Goal: Information Seeking & Learning: Check status

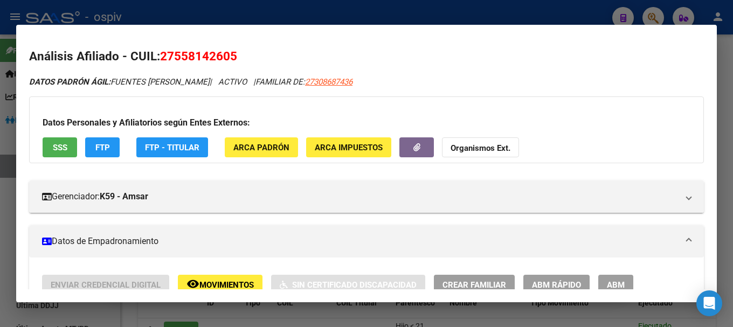
scroll to position [269, 0]
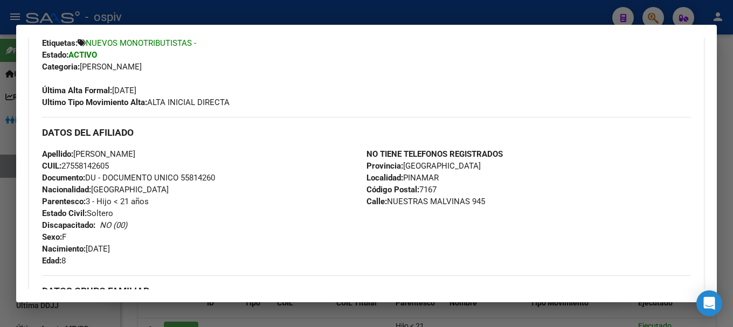
click at [653, 17] on div at bounding box center [366, 163] width 733 height 327
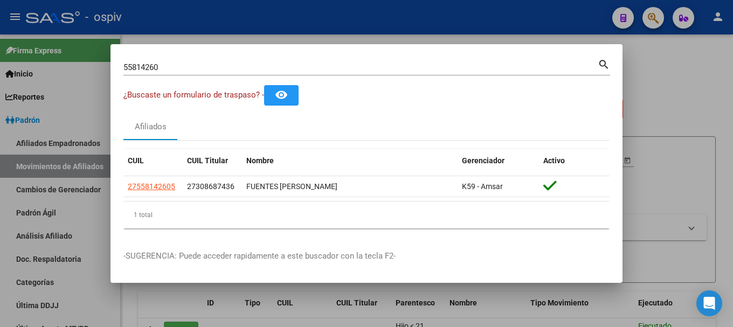
drag, startPoint x: 172, startPoint y: 58, endPoint x: 112, endPoint y: 73, distance: 62.1
click at [84, 81] on div "55814260 Buscar (apellido, dni, cuil, nro traspaso, cuit, obra social) search ¿…" at bounding box center [366, 163] width 733 height 327
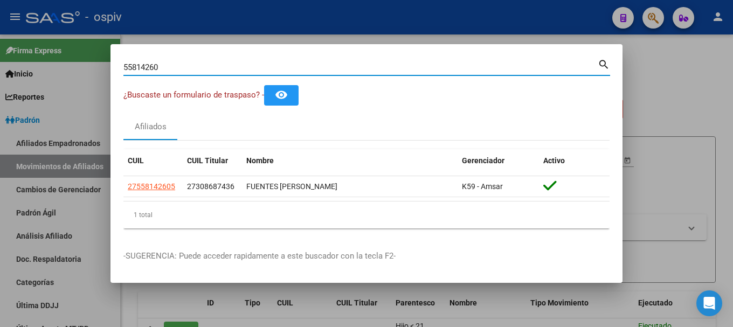
drag, startPoint x: 156, startPoint y: 69, endPoint x: 76, endPoint y: 60, distance: 80.3
click at [85, 64] on div "55814260 Buscar (apellido, dni, cuil, nro traspaso, cuit, obra social) search ¿…" at bounding box center [366, 163] width 733 height 327
type input "56188807"
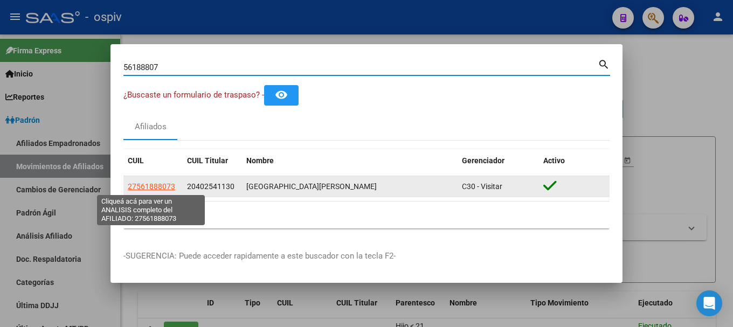
click at [149, 190] on span "27561888073" at bounding box center [151, 186] width 47 height 9
type textarea "27561888073"
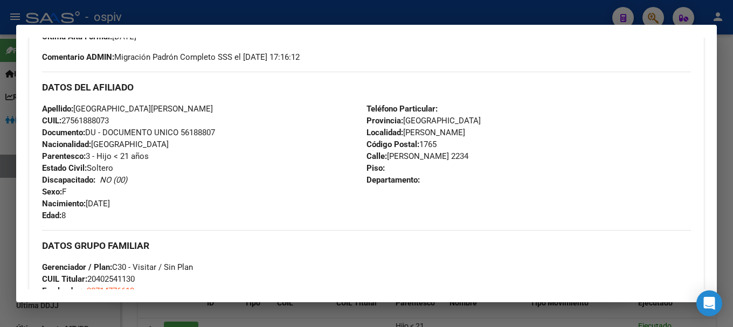
scroll to position [377, 0]
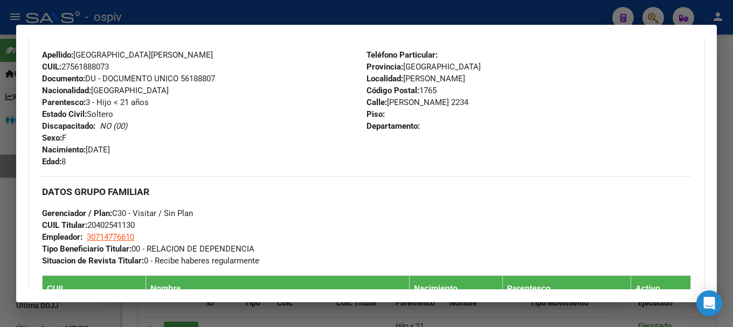
click at [655, 12] on div at bounding box center [366, 163] width 733 height 327
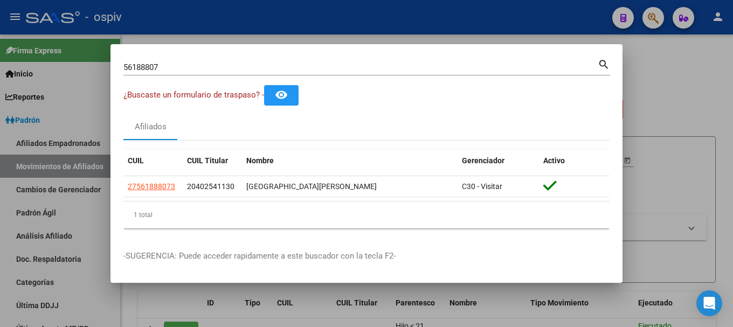
drag, startPoint x: 131, startPoint y: 68, endPoint x: 93, endPoint y: 68, distance: 37.7
click at [93, 68] on div "56188807 Buscar (apellido, dni, cuil, nro traspaso, cuit, obra social) search ¿…" at bounding box center [366, 163] width 733 height 327
click at [179, 65] on input "56188807" at bounding box center [360, 67] width 474 height 10
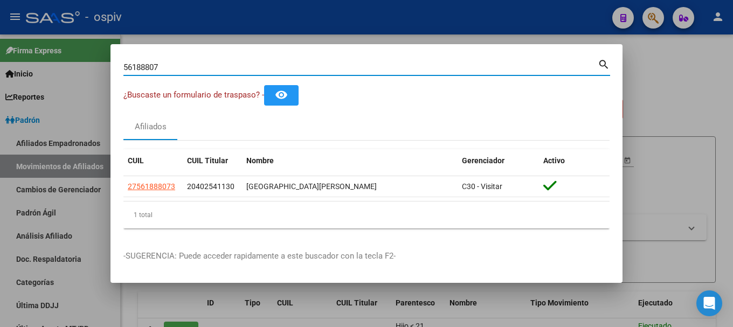
drag, startPoint x: 179, startPoint y: 65, endPoint x: 58, endPoint y: 65, distance: 121.2
click at [81, 68] on div "56188807 Buscar (apellido, dni, cuil, nro traspaso, cuit, obra social) search ¿…" at bounding box center [366, 163] width 733 height 327
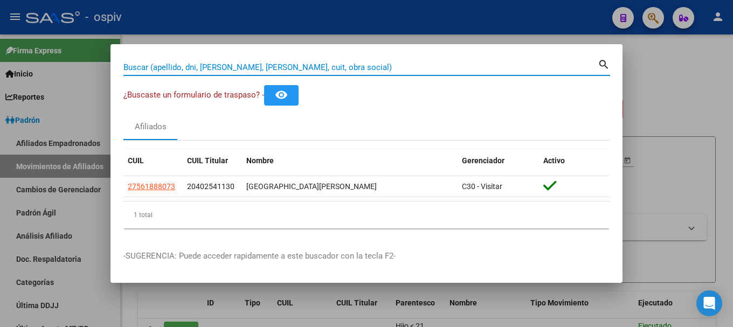
paste input "37090839"
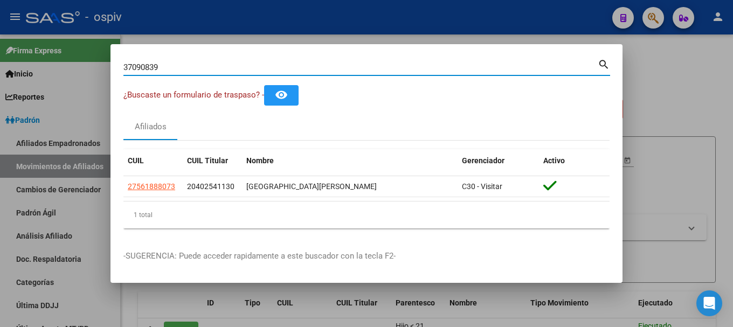
type input "37090839"
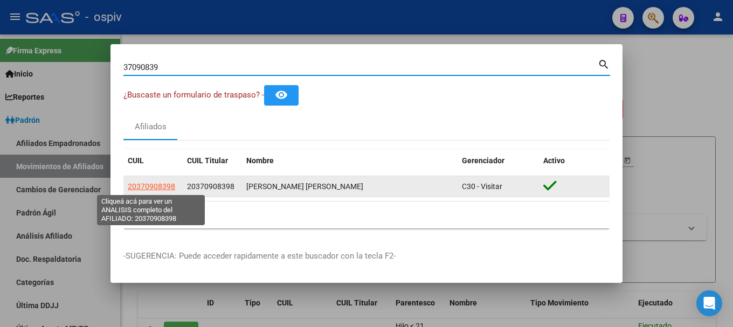
click at [168, 184] on span "20370908398" at bounding box center [151, 186] width 47 height 9
type textarea "20370908398"
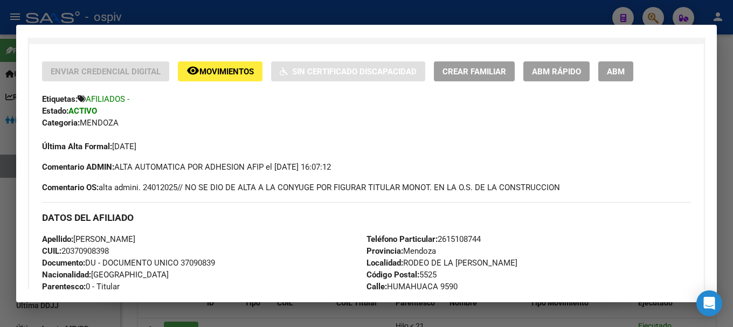
scroll to position [0, 0]
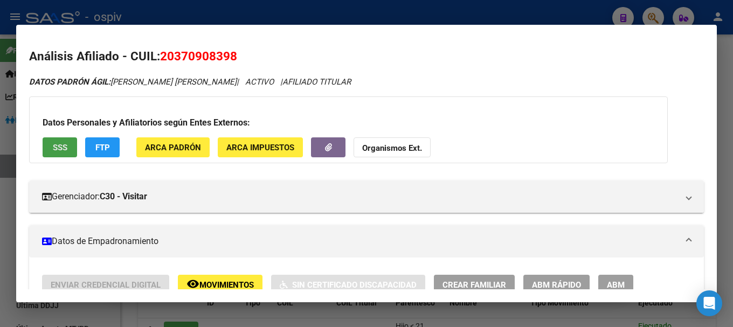
click at [62, 144] on span "SSS" at bounding box center [60, 148] width 15 height 10
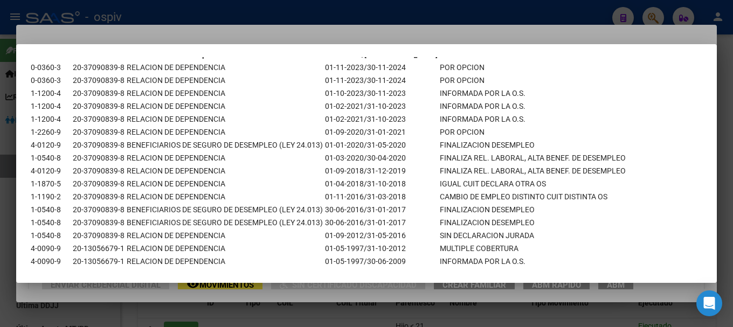
scroll to position [1161, 0]
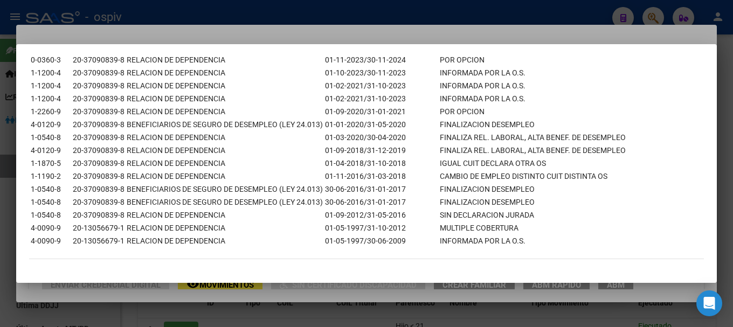
click at [86, 307] on div at bounding box center [366, 163] width 733 height 327
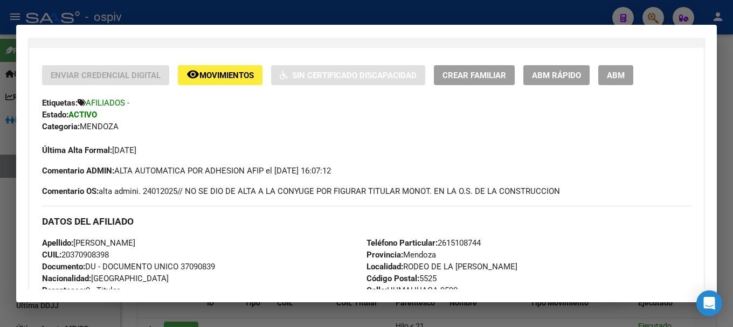
scroll to position [269, 0]
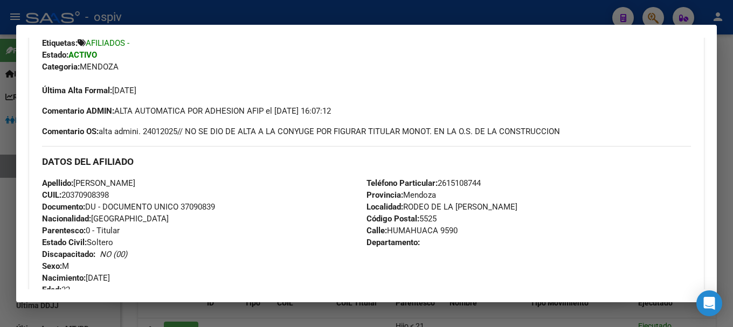
click at [656, 18] on div at bounding box center [366, 163] width 733 height 327
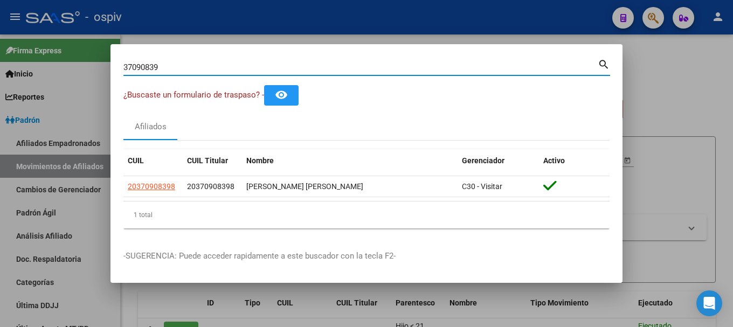
drag, startPoint x: 179, startPoint y: 62, endPoint x: 101, endPoint y: 62, distance: 77.6
click at [101, 62] on div "37090839 Buscar (apellido, dni, cuil, nro traspaso, cuit, obra social) search ¿…" at bounding box center [366, 163] width 733 height 327
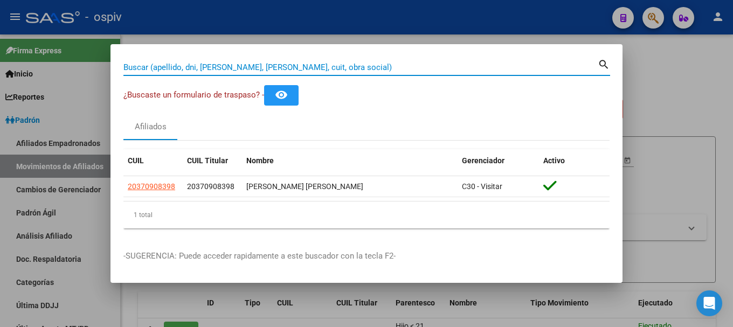
paste input "20165291418"
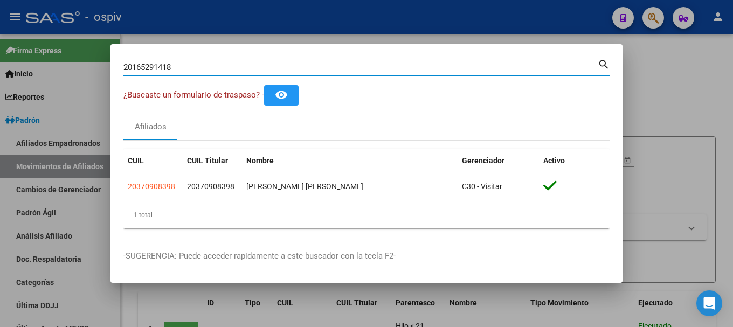
type input "20165291418"
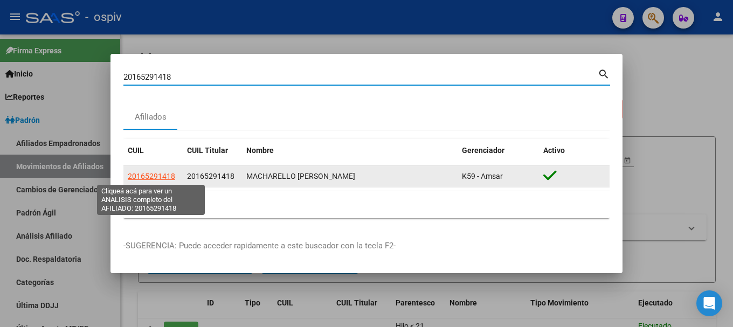
click at [157, 175] on span "20165291418" at bounding box center [151, 176] width 47 height 9
type textarea "20165291418"
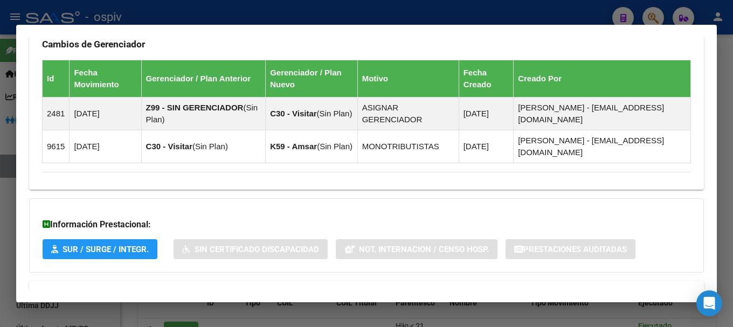
scroll to position [690, 0]
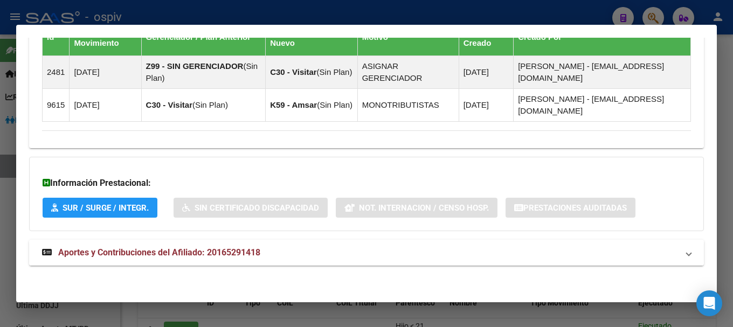
click at [253, 258] on strong "Aportes y Contribuciones del Afiliado: 20165291418" at bounding box center [151, 252] width 218 height 13
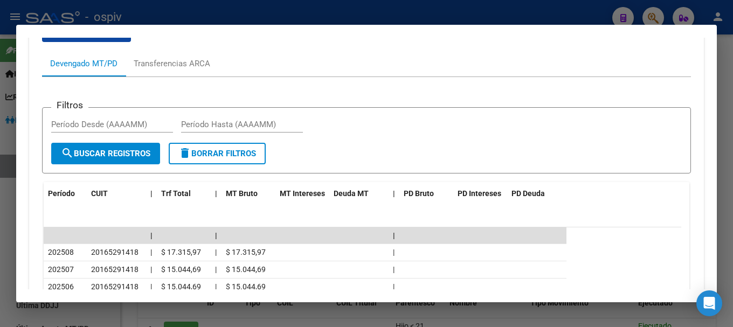
scroll to position [1072, 0]
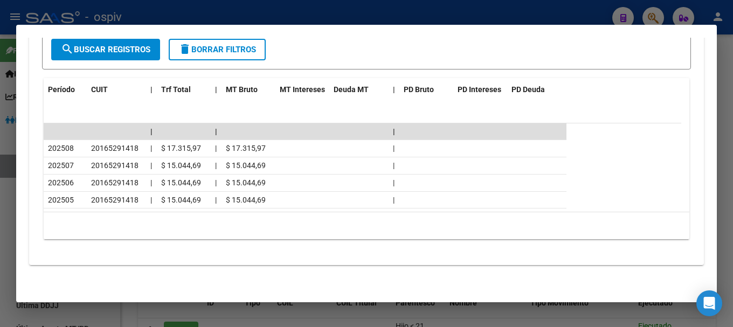
click at [658, 20] on div at bounding box center [366, 163] width 733 height 327
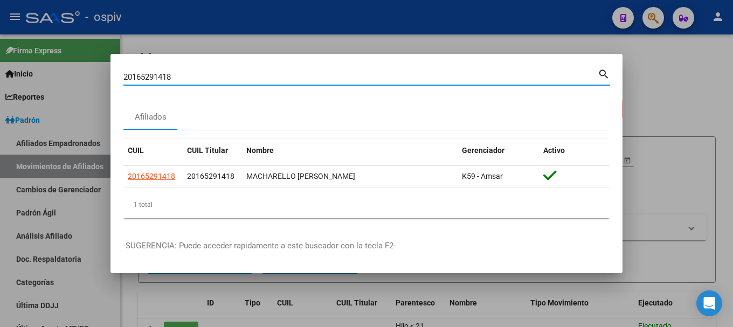
drag, startPoint x: 190, startPoint y: 80, endPoint x: 19, endPoint y: 76, distance: 170.8
click at [19, 76] on div "20165291418 Buscar (apellido, dni, cuil, [PERSON_NAME], cuit, obra social) sear…" at bounding box center [366, 163] width 733 height 327
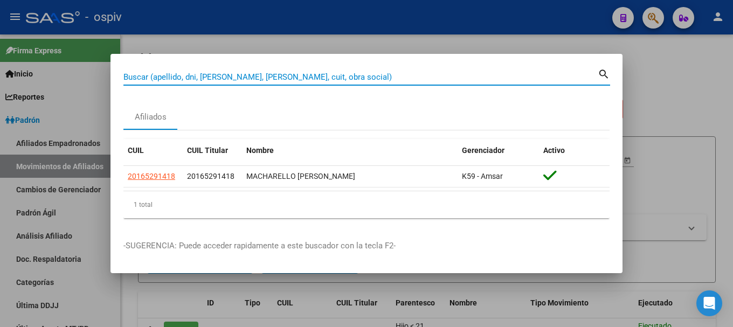
paste input "34077895"
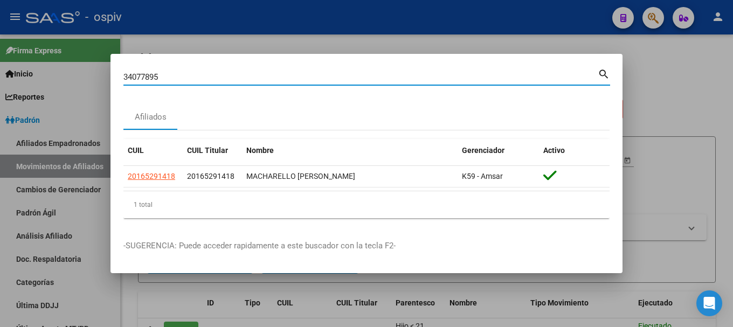
type input "34077895"
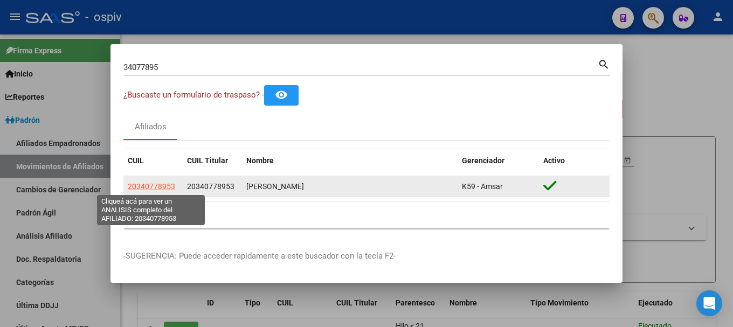
click at [158, 185] on span "20340778953" at bounding box center [151, 186] width 47 height 9
type textarea "20340778953"
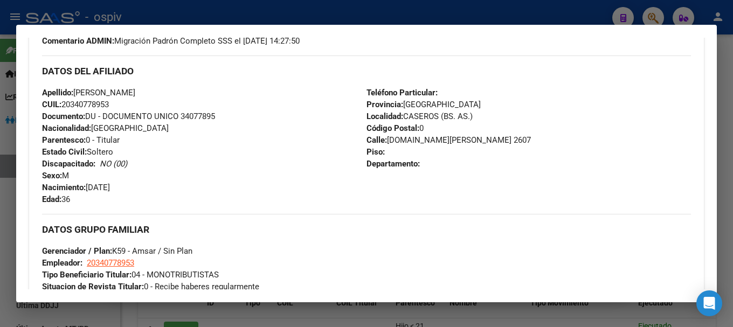
scroll to position [323, 0]
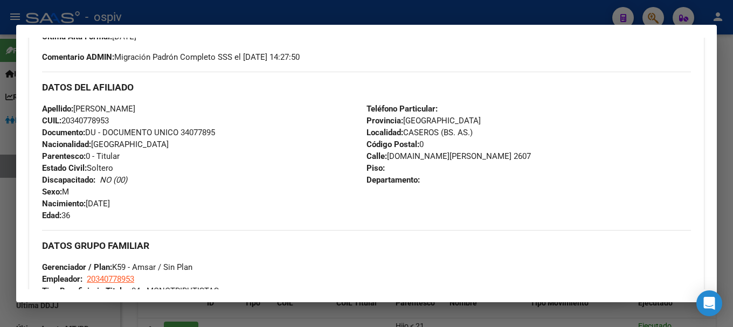
drag, startPoint x: 657, startPoint y: 12, endPoint x: 105, endPoint y: 34, distance: 552.7
click at [657, 12] on div at bounding box center [366, 163] width 733 height 327
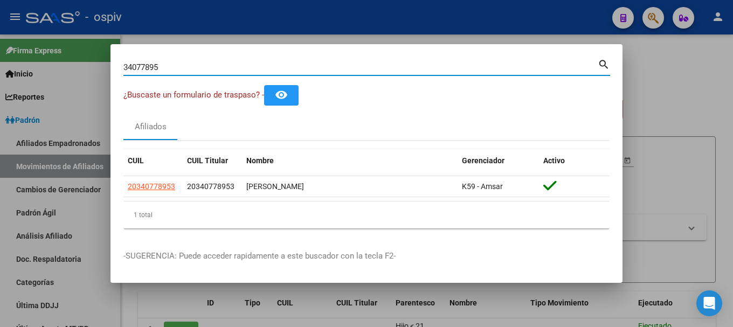
drag, startPoint x: 125, startPoint y: 61, endPoint x: 27, endPoint y: 47, distance: 98.5
click at [29, 47] on div "34077895 Buscar (apellido, dni, cuil, nro traspaso, cuit, obra social) search ¿…" at bounding box center [366, 163] width 733 height 327
type input "38825415"
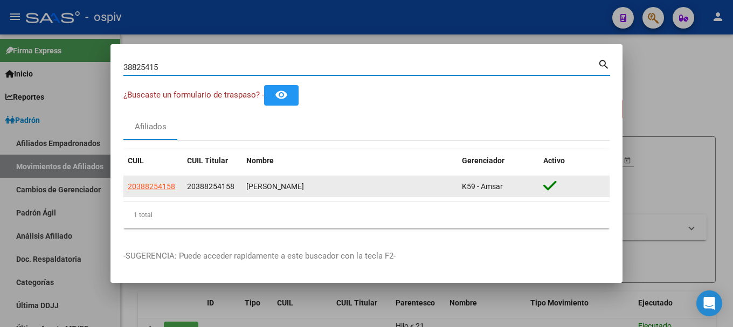
click at [155, 192] on app-link-go-to "20388254158" at bounding box center [151, 186] width 47 height 12
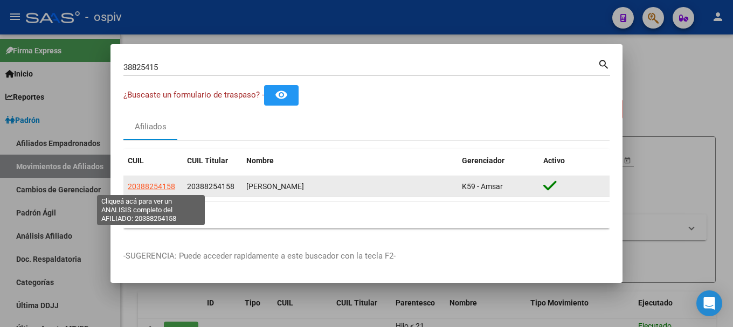
click at [157, 190] on span "20388254158" at bounding box center [151, 186] width 47 height 9
type textarea "20388254158"
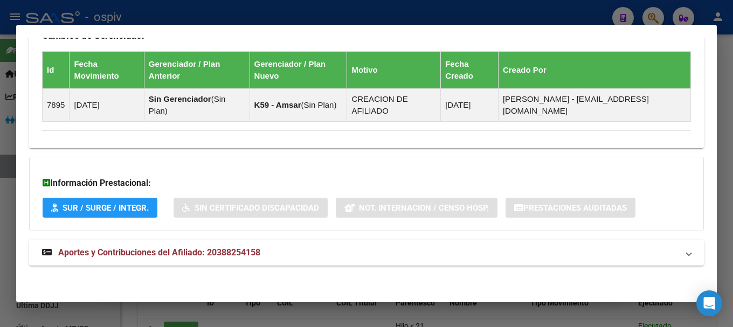
scroll to position [346, 0]
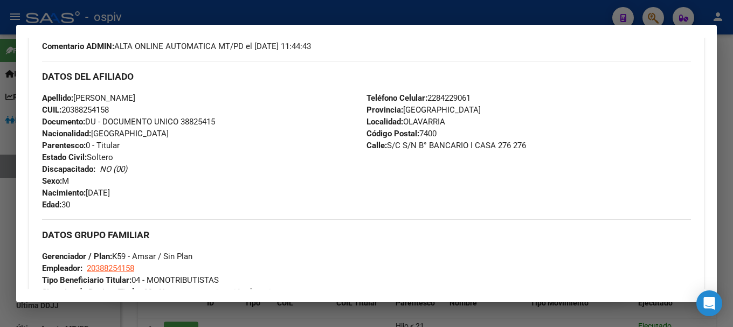
click at [653, 18] on div at bounding box center [366, 163] width 733 height 327
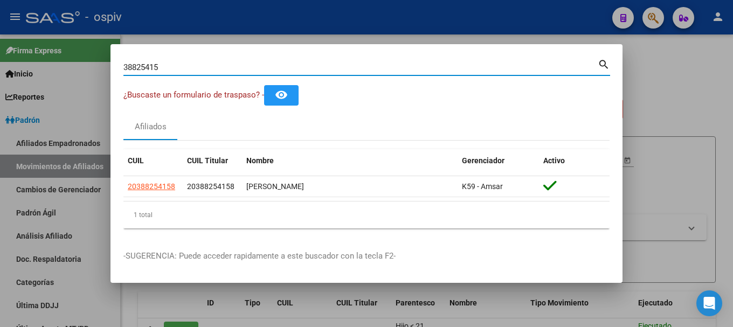
drag, startPoint x: 218, startPoint y: 66, endPoint x: 88, endPoint y: 33, distance: 133.4
click at [88, 33] on div "38825415 Buscar (apellido, dni, cuil, nro traspaso, cuit, obra social) search ¿…" at bounding box center [366, 163] width 733 height 327
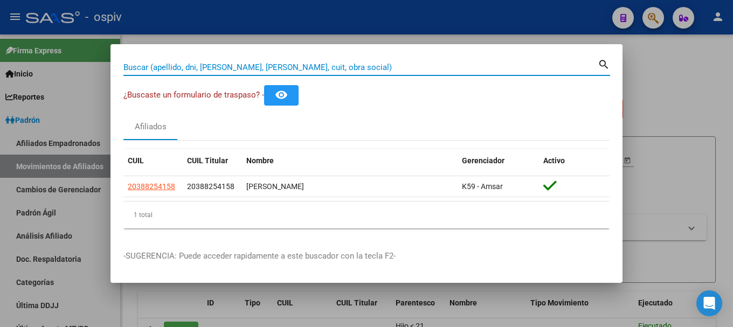
paste input "35745381"
type input "35745381"
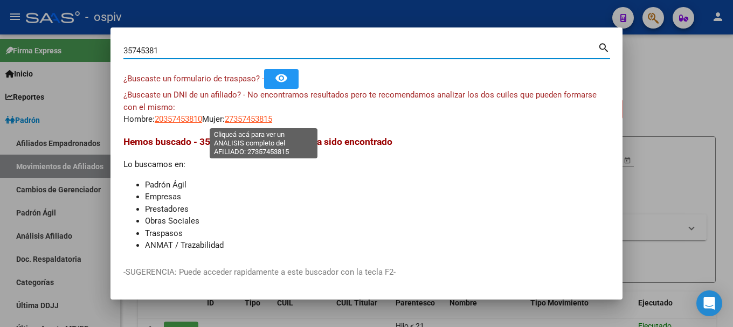
click at [259, 120] on span "27357453815" at bounding box center [248, 119] width 47 height 10
type textarea "27357453815"
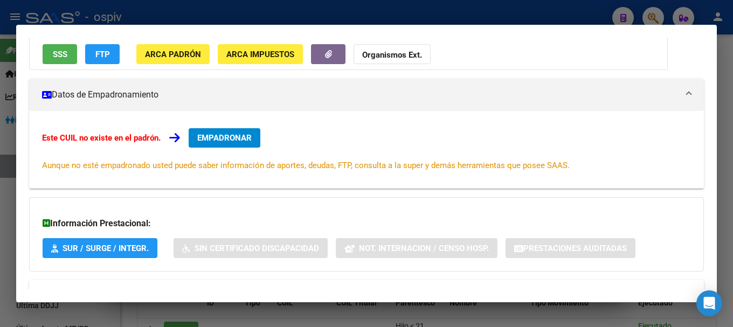
scroll to position [149, 0]
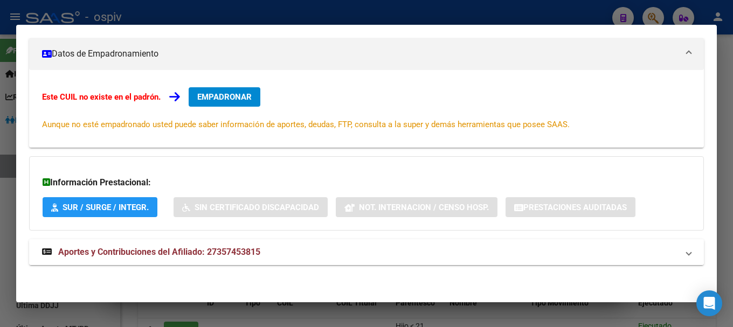
drag, startPoint x: 224, startPoint y: 249, endPoint x: 268, endPoint y: 249, distance: 44.7
click at [225, 249] on span "Aportes y Contribuciones del Afiliado: 27357453815" at bounding box center [159, 252] width 202 height 10
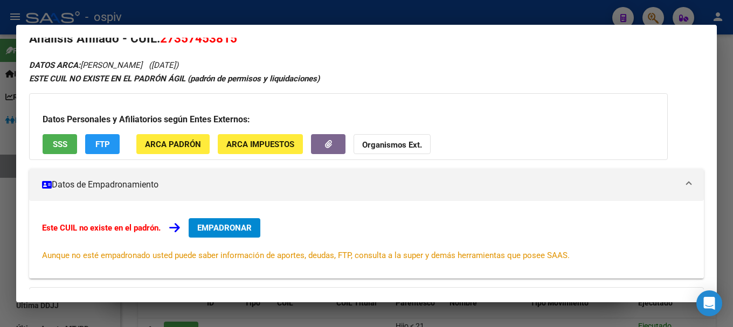
scroll to position [0, 0]
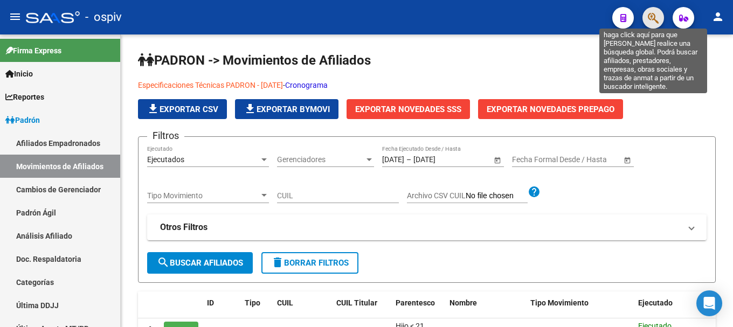
click at [653, 15] on icon "button" at bounding box center [653, 18] width 11 height 12
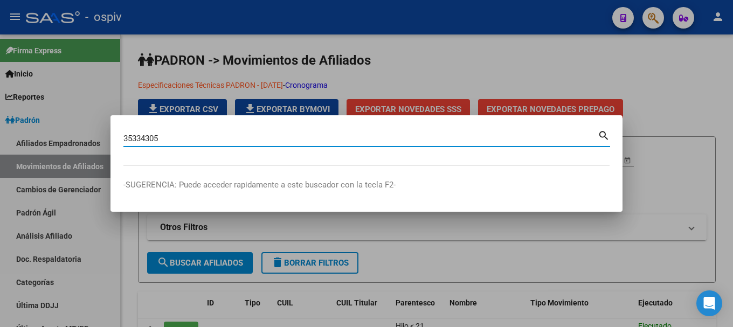
type input "35334305"
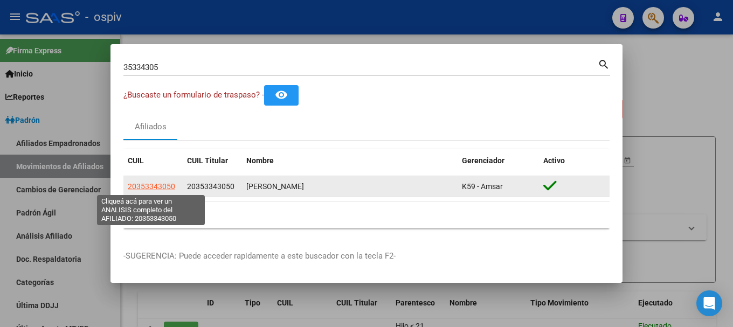
click at [148, 186] on span "20353343050" at bounding box center [151, 186] width 47 height 9
type textarea "20353343050"
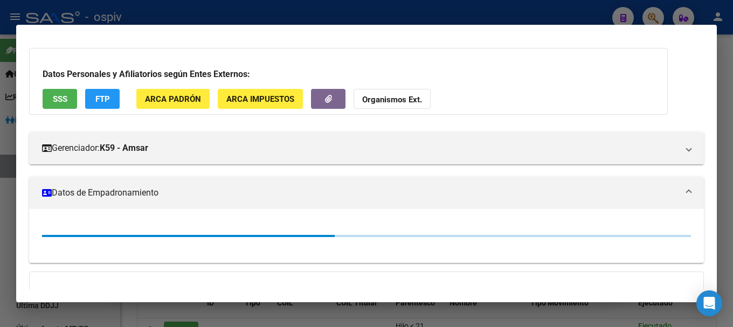
scroll to position [163, 0]
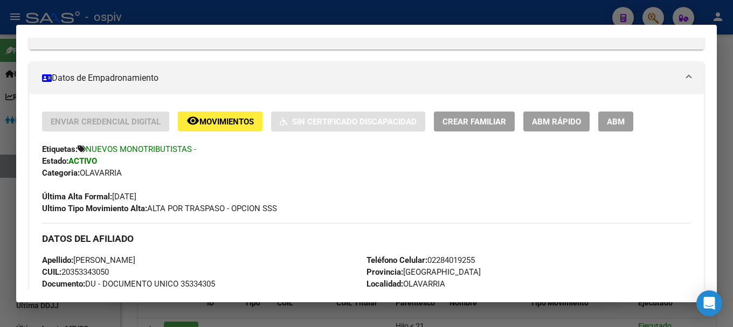
click at [650, 13] on div at bounding box center [366, 163] width 733 height 327
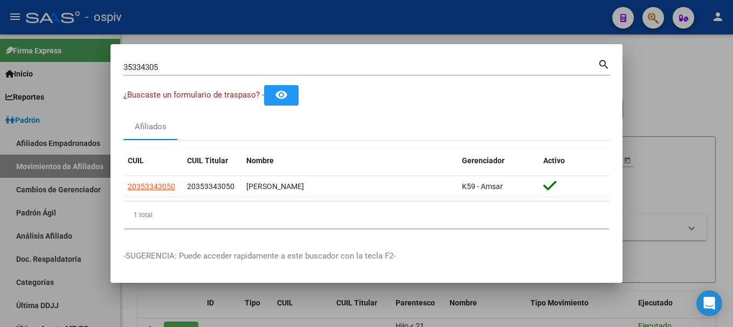
drag, startPoint x: 183, startPoint y: 73, endPoint x: 37, endPoint y: 65, distance: 146.2
click at [38, 65] on div "35334305 Buscar (apellido, dni, cuil, nro traspaso, cuit, obra social) search ¿…" at bounding box center [366, 163] width 733 height 327
click at [157, 76] on div "35334305 Buscar (apellido, dni, cuil, nro traspaso, cuit, obra social) search" at bounding box center [366, 71] width 486 height 29
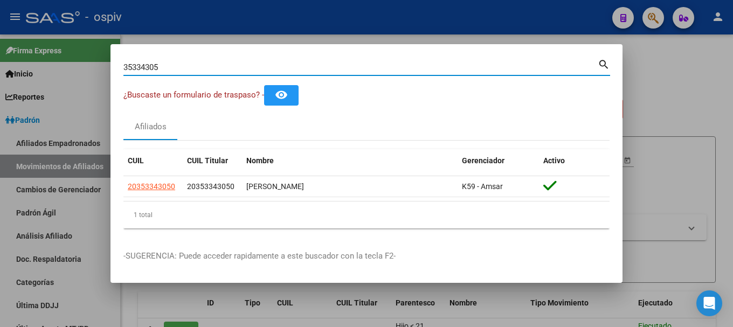
drag, startPoint x: 159, startPoint y: 65, endPoint x: 35, endPoint y: 58, distance: 124.6
click at [35, 58] on div "35334305 Buscar (apellido, dni, cuil, nro traspaso, cuit, obra social) search ¿…" at bounding box center [366, 163] width 733 height 327
type input "28085366"
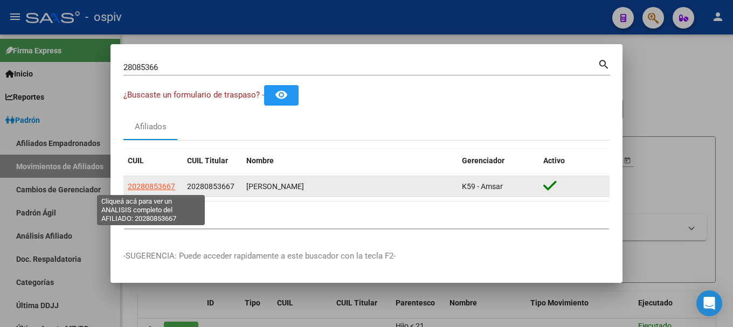
click at [145, 187] on span "20280853667" at bounding box center [151, 186] width 47 height 9
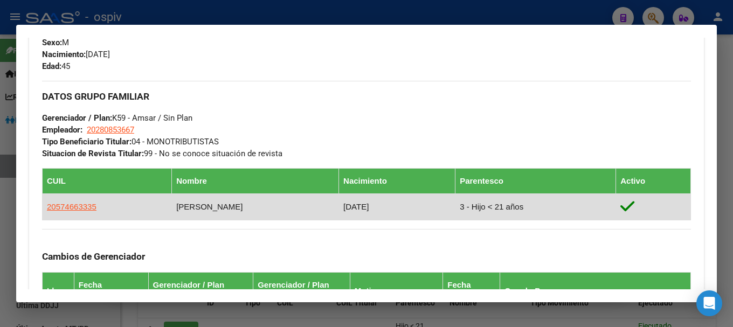
scroll to position [593, 0]
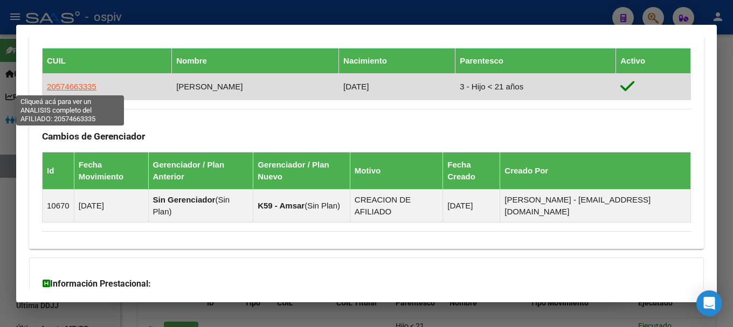
click at [72, 87] on span "20574663335" at bounding box center [72, 86] width 50 height 9
type textarea "20574663335"
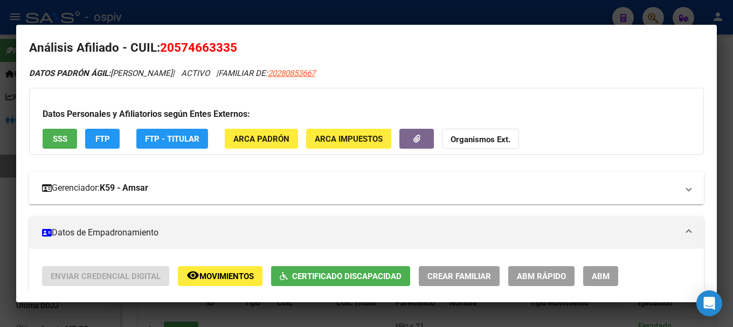
scroll to position [0, 0]
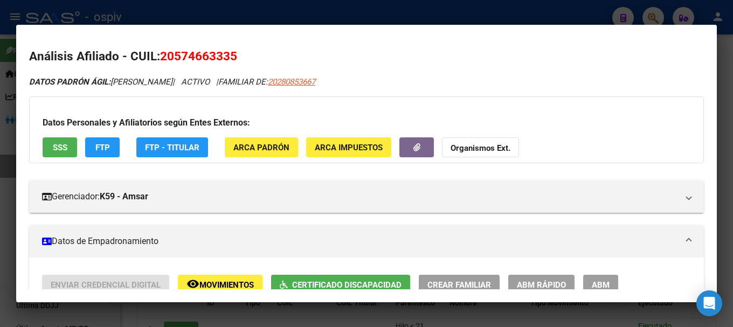
drag, startPoint x: 279, startPoint y: 79, endPoint x: 364, endPoint y: 78, distance: 85.1
click at [364, 78] on div "DATOS PADRÓN ÁGIL: TOHANE TOMAS | ACTIVO | FAMILIAR DE: 20280853667" at bounding box center [366, 82] width 674 height 12
copy span "20280853667"
click at [657, 9] on div at bounding box center [366, 163] width 733 height 327
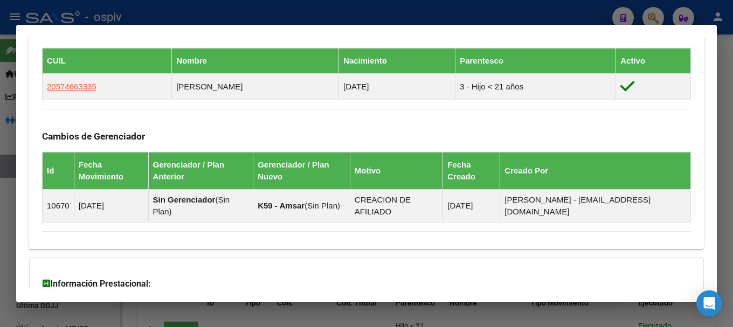
click at [659, 19] on div at bounding box center [366, 163] width 733 height 327
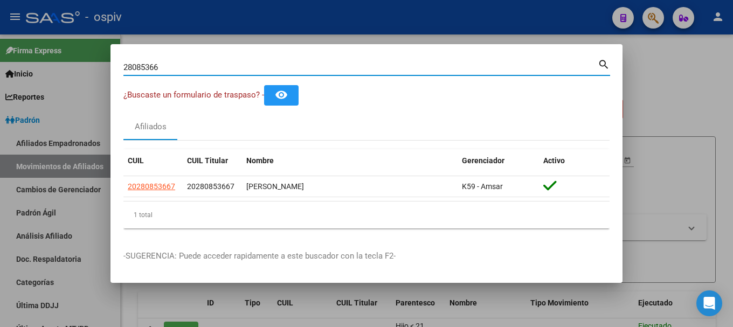
drag, startPoint x: 135, startPoint y: 66, endPoint x: 0, endPoint y: 42, distance: 136.8
click at [0, 42] on div "28085366 Buscar (apellido, dni, cuil, nro traspaso, cuit, obra social) search ¿…" at bounding box center [366, 163] width 733 height 327
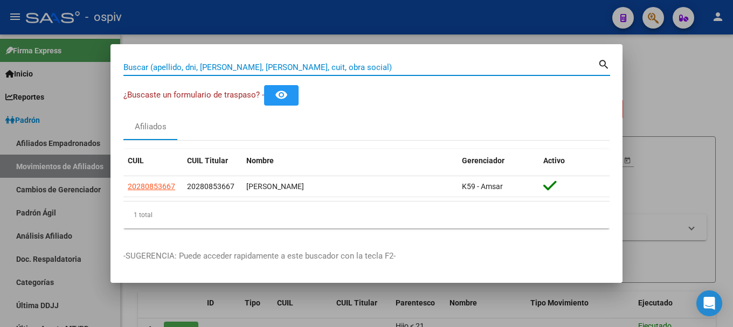
paste input "27030951"
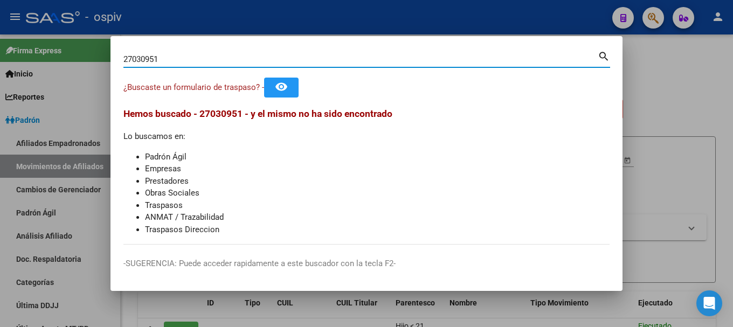
type input "27030951"
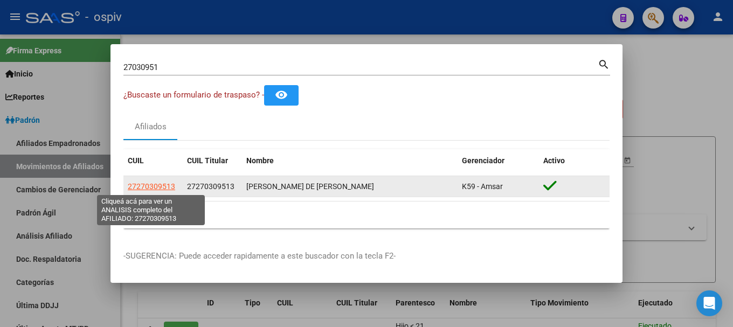
click at [158, 184] on span "27270309513" at bounding box center [151, 186] width 47 height 9
type textarea "27270309513"
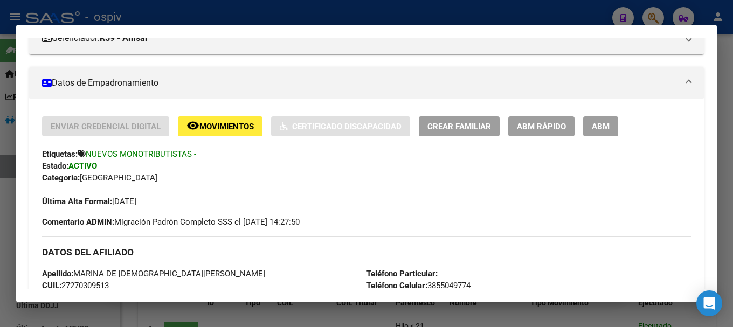
scroll to position [269, 0]
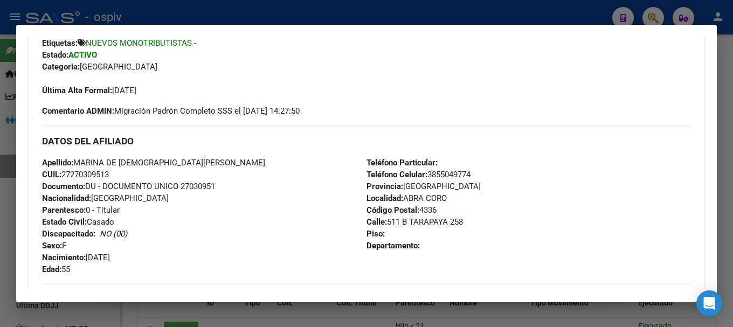
click at [657, 9] on div at bounding box center [366, 163] width 733 height 327
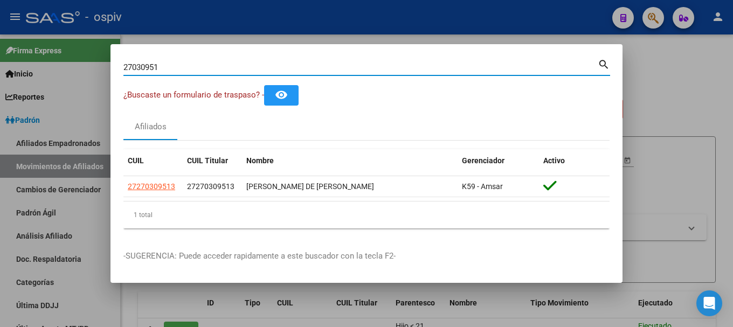
drag, startPoint x: 151, startPoint y: 65, endPoint x: 0, endPoint y: 31, distance: 155.1
click at [0, 33] on div "27030951 Buscar (apellido, dni, cuil, nro traspaso, cuit, obra social) search ¿…" at bounding box center [366, 163] width 733 height 327
type input "32216393"
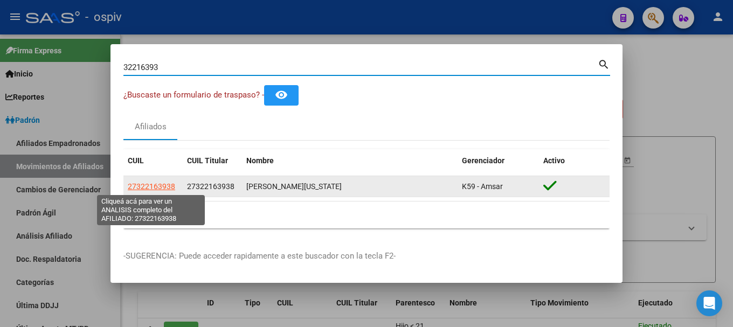
click at [165, 189] on span "27322163938" at bounding box center [151, 186] width 47 height 9
type textarea "27322163938"
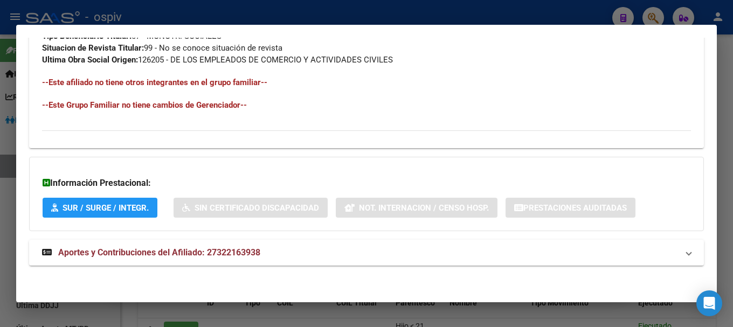
scroll to position [363, 0]
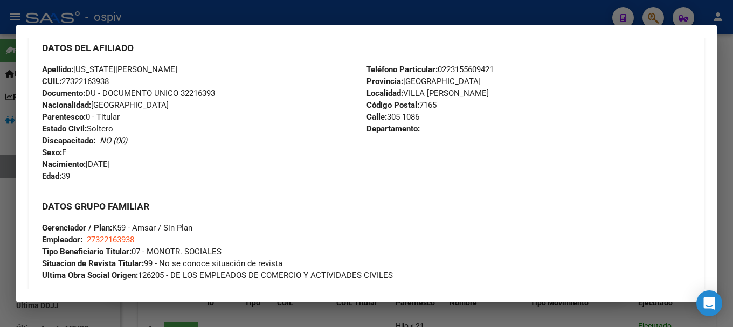
drag, startPoint x: 657, startPoint y: 20, endPoint x: 344, endPoint y: 57, distance: 315.7
click at [653, 19] on div at bounding box center [366, 163] width 733 height 327
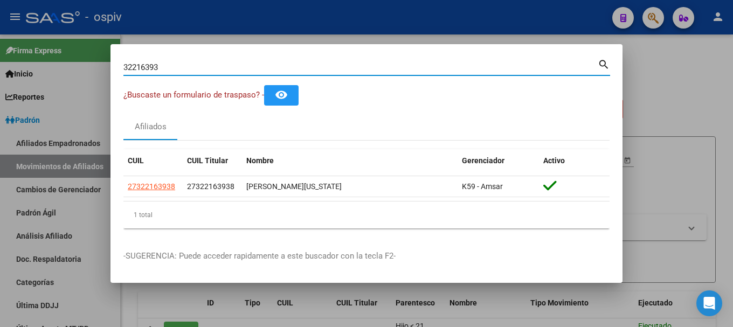
drag, startPoint x: 202, startPoint y: 71, endPoint x: 157, endPoint y: 74, distance: 44.8
click at [164, 74] on div "32216393 Buscar (apellido, dni, cuil, nro traspaso, cuit, obra social)" at bounding box center [360, 67] width 474 height 16
drag, startPoint x: 163, startPoint y: 66, endPoint x: 109, endPoint y: 55, distance: 55.6
click at [119, 56] on mat-dialog-container "32216393 Buscar (apellido, dni, cuil, nro traspaso, cuit, obra social) search ¿…" at bounding box center [366, 163] width 512 height 239
type input "35334305"
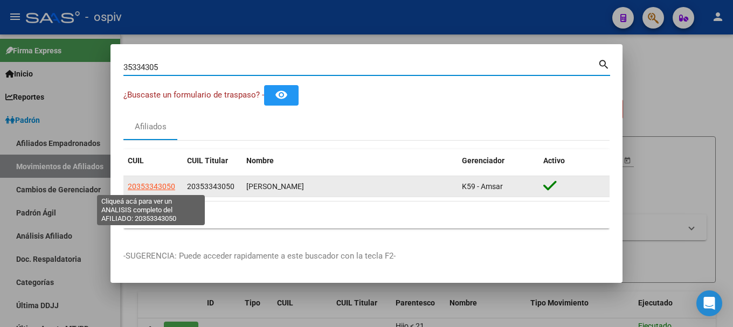
click at [162, 185] on span "20353343050" at bounding box center [151, 186] width 47 height 9
type textarea "20353343050"
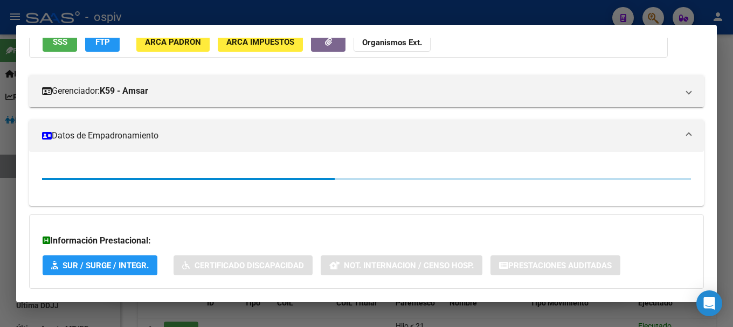
scroll to position [108, 0]
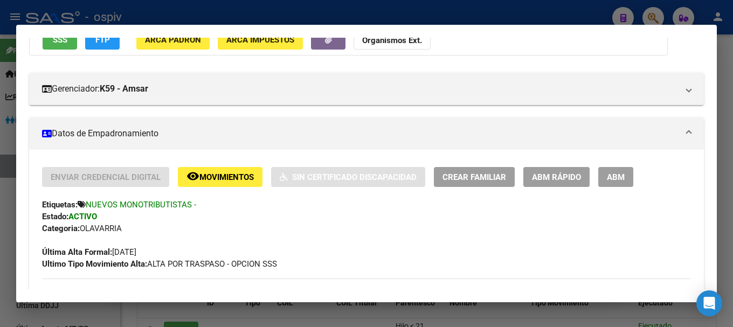
drag, startPoint x: 658, startPoint y: 11, endPoint x: 256, endPoint y: 24, distance: 402.1
click at [655, 11] on div at bounding box center [366, 163] width 733 height 327
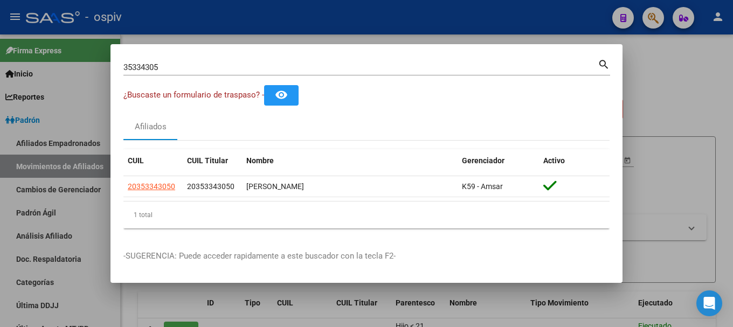
drag, startPoint x: 162, startPoint y: 73, endPoint x: 77, endPoint y: 64, distance: 85.0
click at [118, 69] on mat-dialog-content "35334305 Buscar (apellido, dni, cuil, nro traspaso, cuit, obra social) search ¿…" at bounding box center [366, 147] width 512 height 180
click at [77, 64] on div at bounding box center [366, 163] width 733 height 327
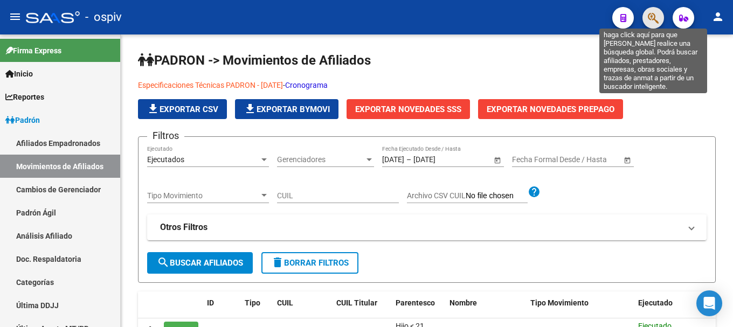
click at [648, 16] on icon "button" at bounding box center [653, 18] width 11 height 12
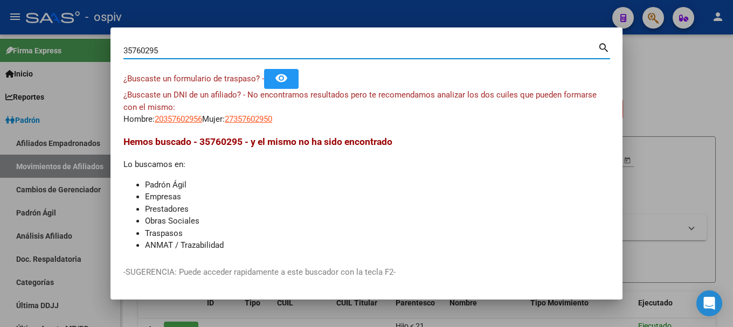
drag, startPoint x: 166, startPoint y: 48, endPoint x: 101, endPoint y: 40, distance: 65.7
click at [101, 40] on div "35760295 Buscar (apellido, dni, cuil, nro traspaso, cuit, obra social) search ¿…" at bounding box center [366, 163] width 733 height 327
paste input "27-37298027-9"
type input "27372980279"
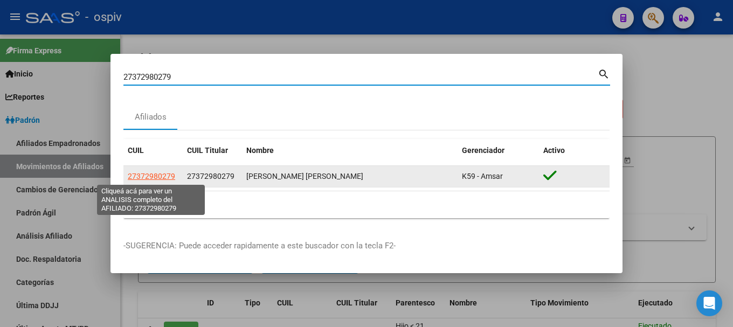
click at [147, 178] on span "27372980279" at bounding box center [151, 176] width 47 height 9
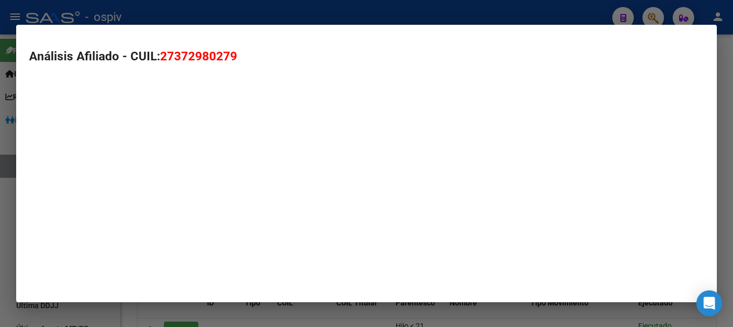
type textarea "27372980279"
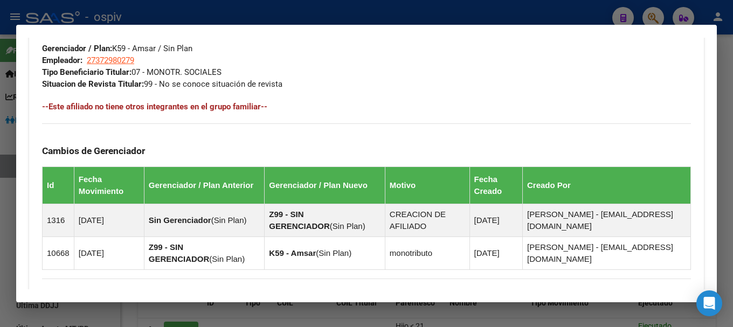
scroll to position [649, 0]
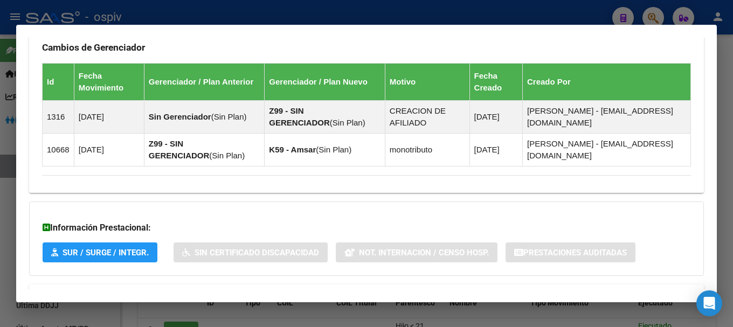
click at [652, 7] on div at bounding box center [366, 163] width 733 height 327
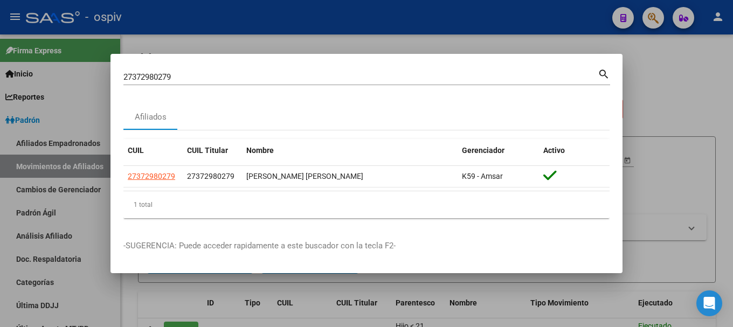
drag, startPoint x: 180, startPoint y: 75, endPoint x: 19, endPoint y: 33, distance: 167.0
click at [19, 33] on div "27372980279 Buscar (apellido, dni, cuil, nro traspaso, cuit, obra social) searc…" at bounding box center [366, 163] width 733 height 327
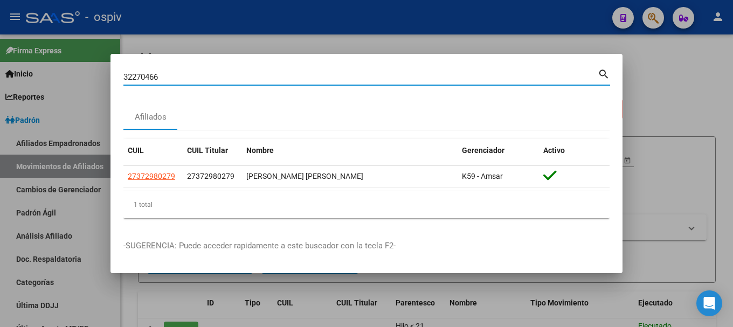
type input "32270466"
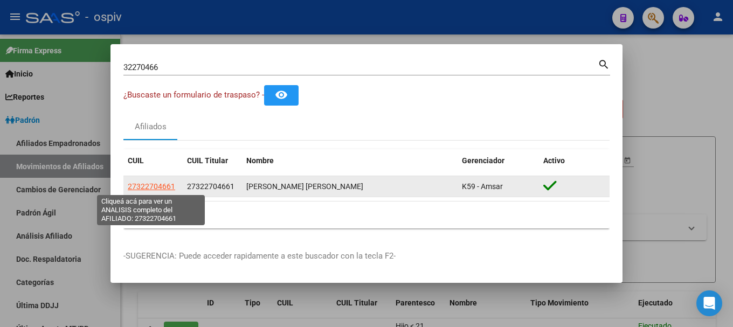
click at [142, 187] on span "27322704661" at bounding box center [151, 186] width 47 height 9
type textarea "27322704661"
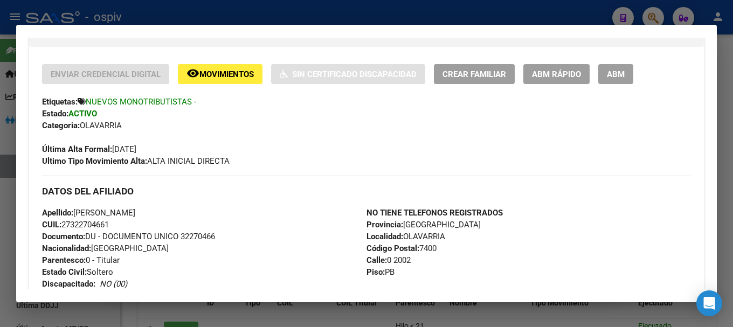
scroll to position [215, 0]
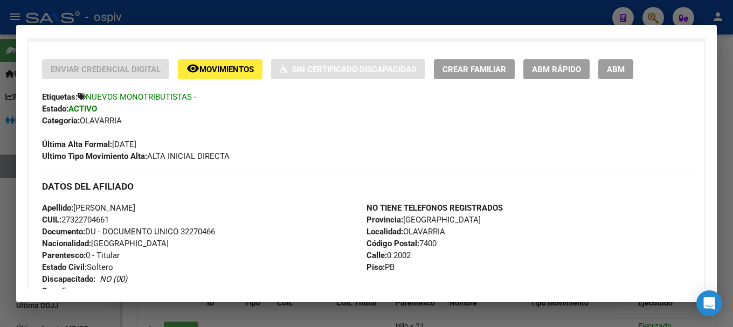
click at [652, 11] on div at bounding box center [366, 163] width 733 height 327
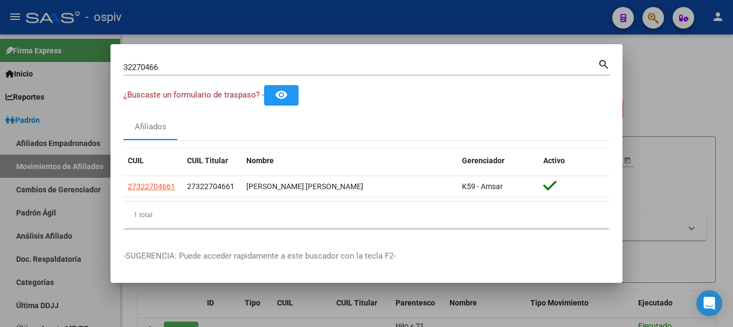
drag, startPoint x: 12, startPoint y: 19, endPoint x: 0, endPoint y: 16, distance: 12.3
click at [0, 16] on div "32270466 Buscar (apellido, dni, cuil, nro traspaso, cuit, obra social) search ¿…" at bounding box center [366, 163] width 733 height 327
click at [162, 61] on div "32270466 Buscar (apellido, dni, cuil, nro traspaso, cuit, obra social)" at bounding box center [360, 67] width 474 height 16
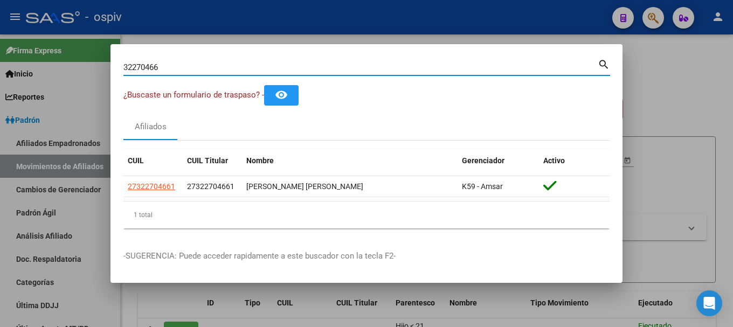
drag, startPoint x: 162, startPoint y: 65, endPoint x: 27, endPoint y: 46, distance: 136.6
click at [29, 46] on div "32270466 Buscar (apellido, dni, cuil, nro traspaso, cuit, obra social) search ¿…" at bounding box center [366, 163] width 733 height 327
type input "37298027"
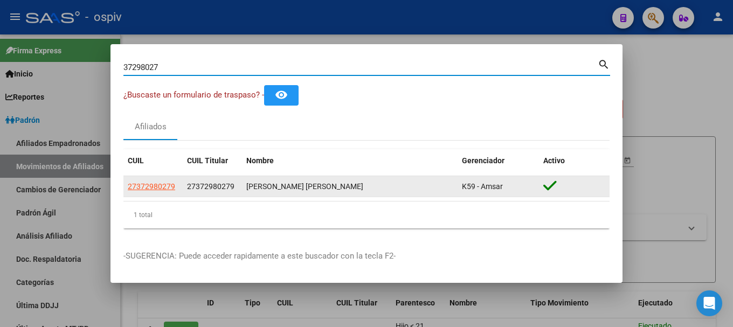
click at [176, 184] on div "27372980279" at bounding box center [153, 186] width 51 height 12
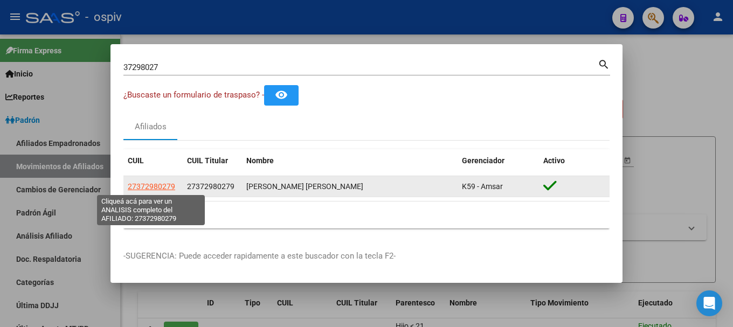
click at [167, 186] on span "27372980279" at bounding box center [151, 186] width 47 height 9
type textarea "27372980279"
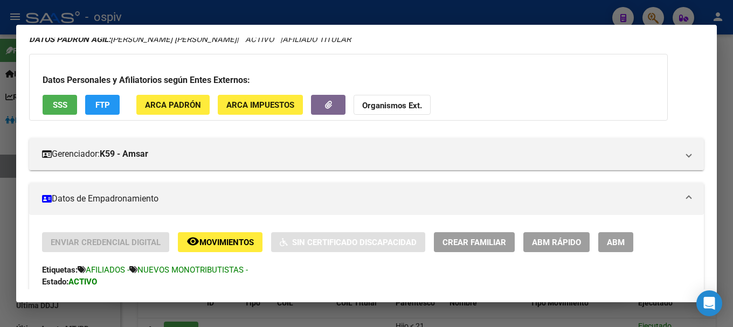
scroll to position [108, 0]
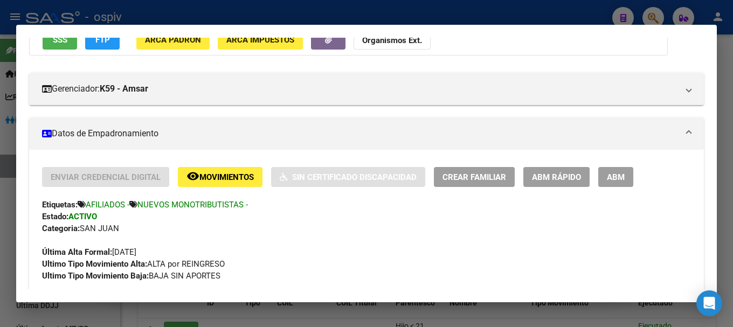
click at [652, 17] on div at bounding box center [366, 163] width 733 height 327
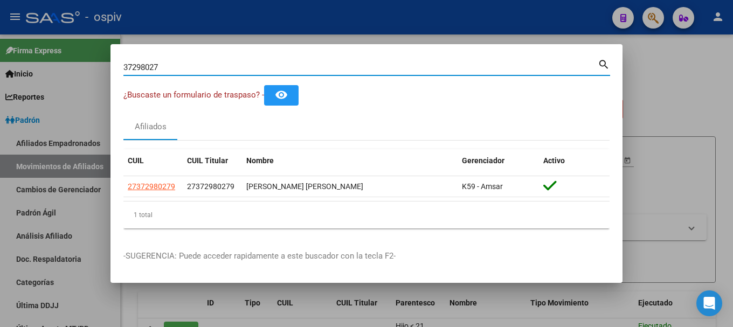
drag, startPoint x: 187, startPoint y: 70, endPoint x: 36, endPoint y: 54, distance: 152.2
click at [42, 54] on div "37298027 Buscar (apellido, dni, cuil, nro traspaso, cuit, obra social) search ¿…" at bounding box center [366, 163] width 733 height 327
type input "26402776"
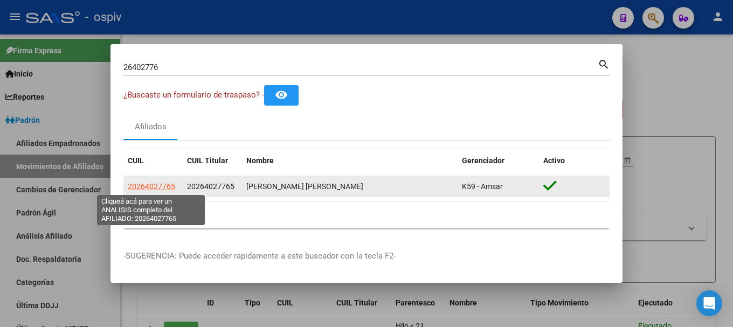
click at [165, 187] on span "20264027765" at bounding box center [151, 186] width 47 height 9
type textarea "20264027765"
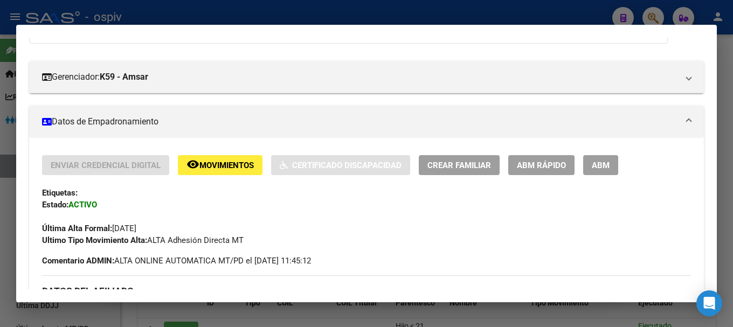
scroll to position [162, 0]
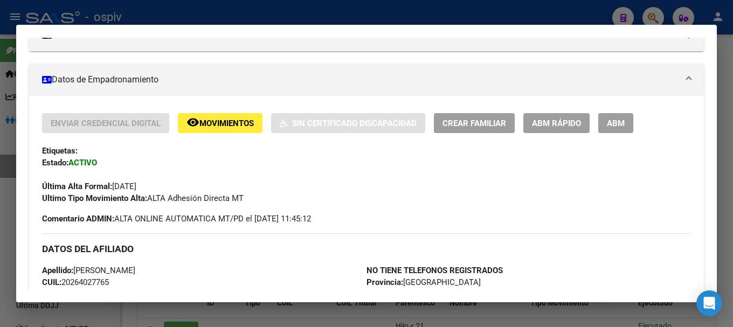
drag, startPoint x: 649, startPoint y: 16, endPoint x: 619, endPoint y: 11, distance: 29.9
click at [649, 15] on div at bounding box center [366, 163] width 733 height 327
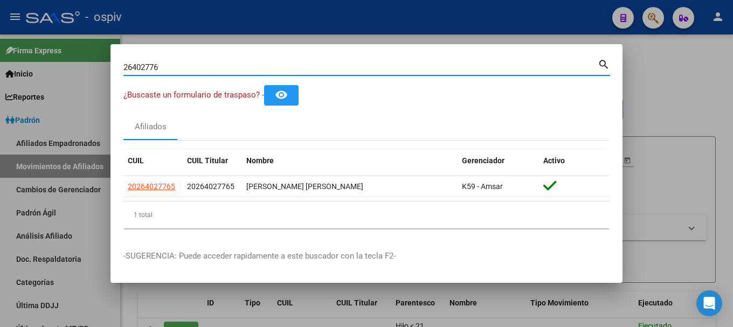
drag, startPoint x: 201, startPoint y: 65, endPoint x: 44, endPoint y: 40, distance: 159.2
click at [42, 43] on div "26402776 Buscar (apellido, dni, cuil, nro traspaso, cuit, obra social) search ¿…" at bounding box center [366, 163] width 733 height 327
type input "18536906"
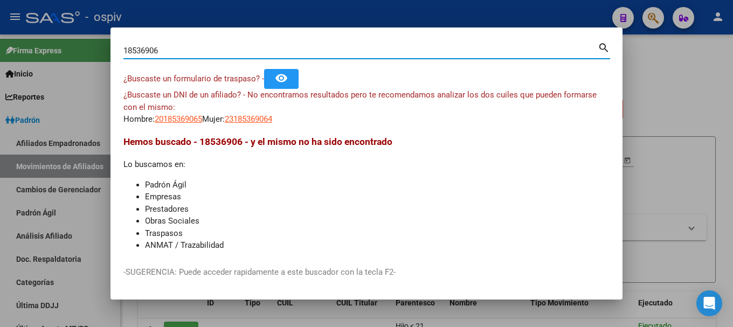
drag, startPoint x: 175, startPoint y: 53, endPoint x: 96, endPoint y: 47, distance: 79.4
click at [96, 47] on div "18536906 Buscar (apellido, dni, cuil, nro traspaso, cuit, obra social) search ¿…" at bounding box center [366, 163] width 733 height 327
type input "7795271"
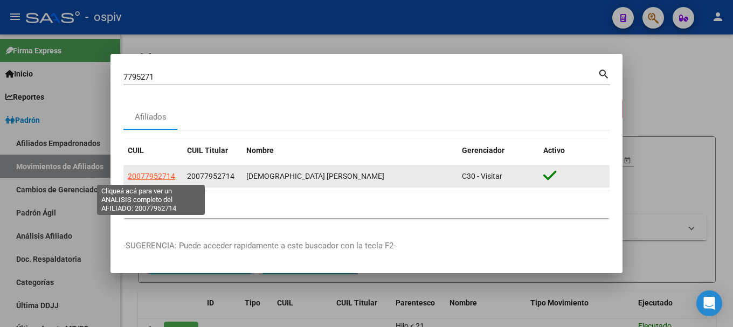
click at [159, 176] on span "20077952714" at bounding box center [151, 176] width 47 height 9
type textarea "20077952714"
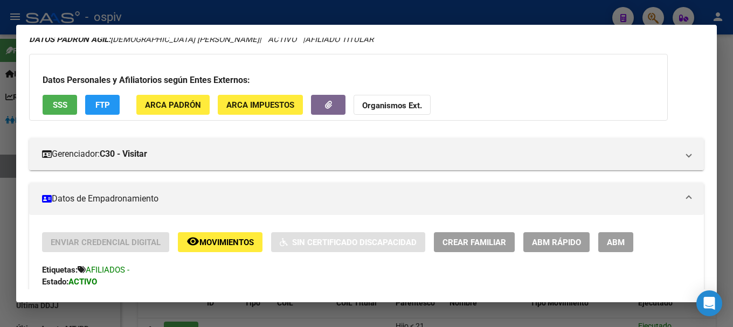
scroll to position [0, 0]
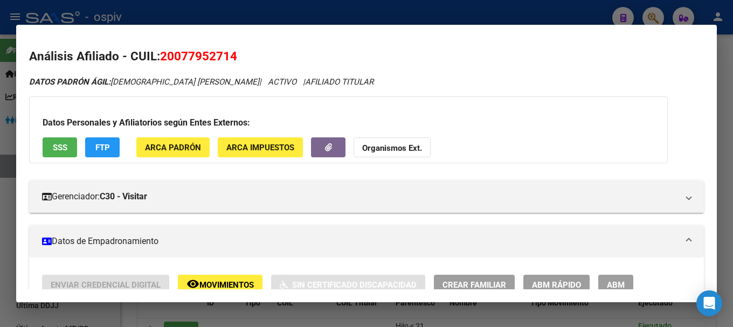
click at [634, 16] on div at bounding box center [366, 163] width 733 height 327
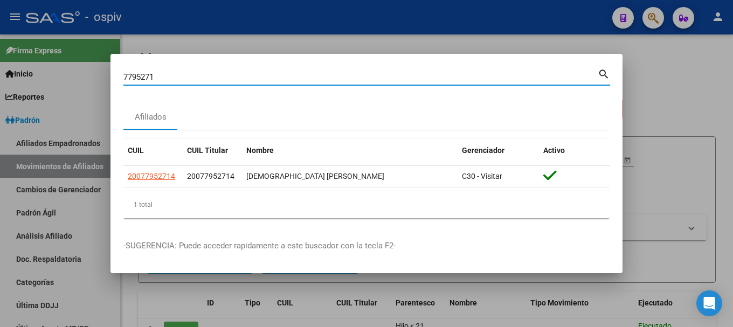
drag, startPoint x: 164, startPoint y: 79, endPoint x: 27, endPoint y: 58, distance: 138.4
click at [27, 58] on div "7795271 Buscar (apellido, dni, cuil, nro traspaso, cuit, obra social) search Af…" at bounding box center [366, 163] width 733 height 327
type input "5090579"
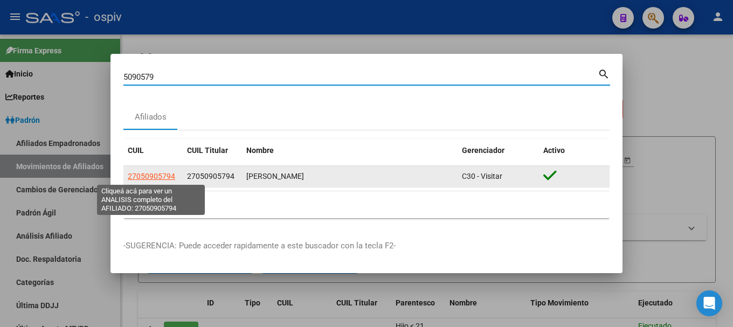
click at [170, 177] on span "27050905794" at bounding box center [151, 176] width 47 height 9
type textarea "27050905794"
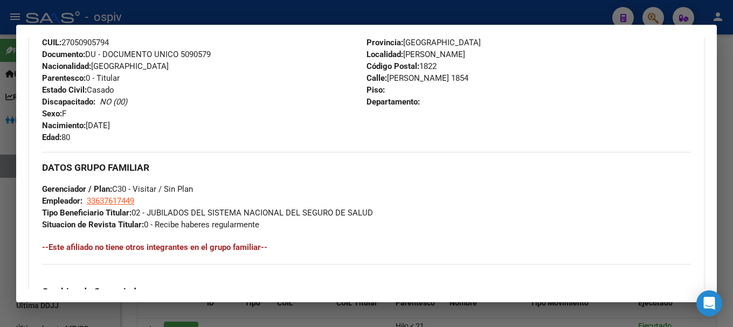
scroll to position [238, 0]
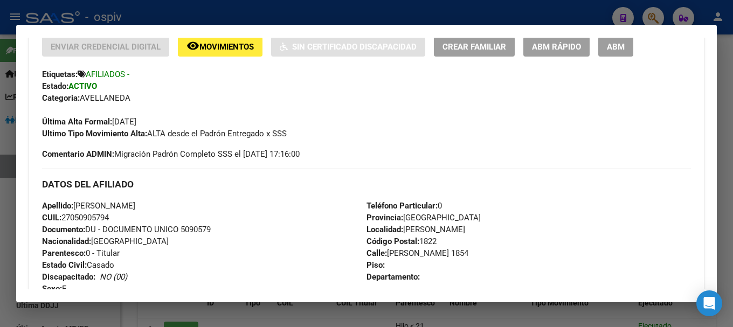
drag, startPoint x: 447, startPoint y: 121, endPoint x: 321, endPoint y: 101, distance: 128.2
click at [321, 101] on div "Categoria: AVELLANEDA" at bounding box center [366, 98] width 649 height 12
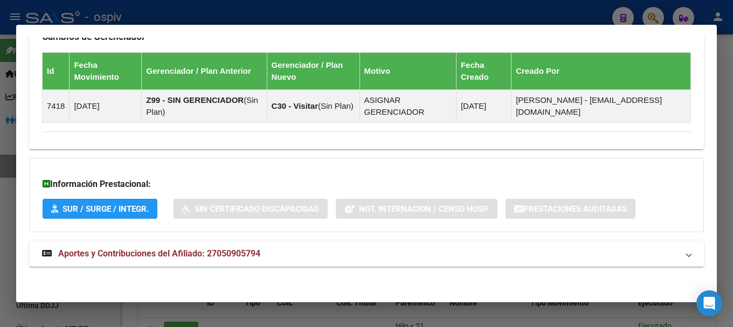
scroll to position [669, 0]
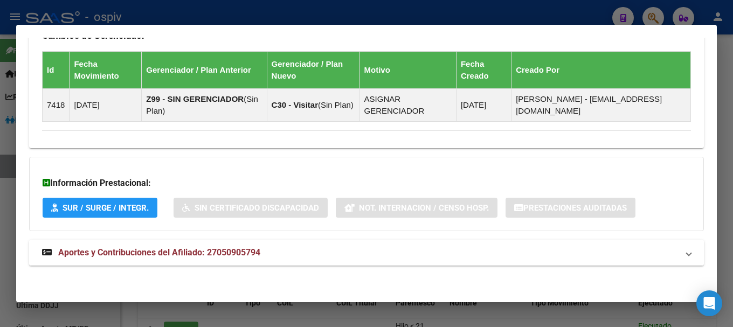
click at [250, 256] on span "Aportes y Contribuciones del Afiliado: 27050905794" at bounding box center [159, 252] width 202 height 10
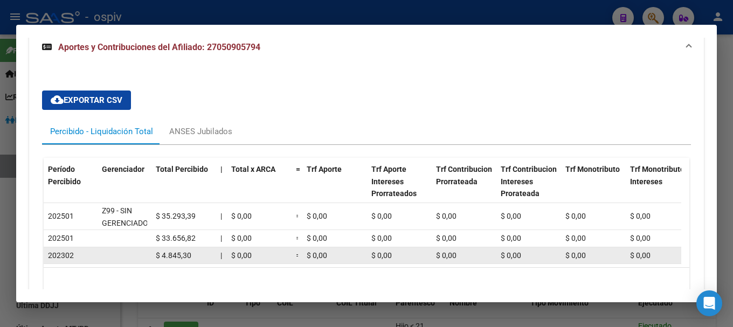
scroll to position [894, 0]
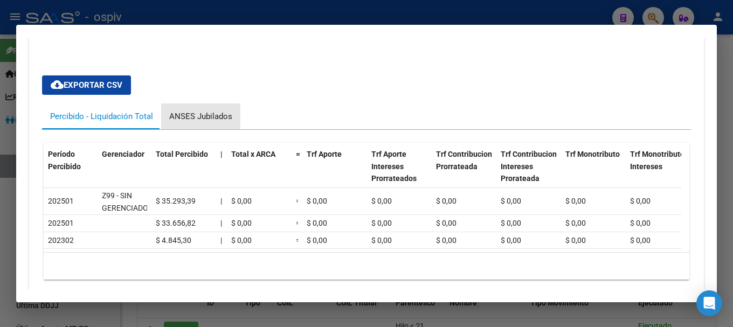
click at [189, 116] on div "ANSES Jubilados" at bounding box center [200, 116] width 63 height 12
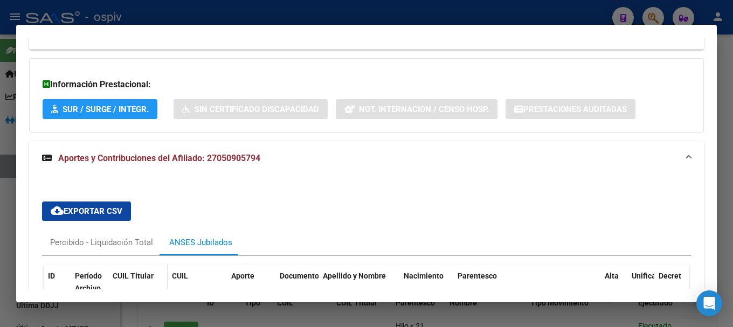
scroll to position [786, 0]
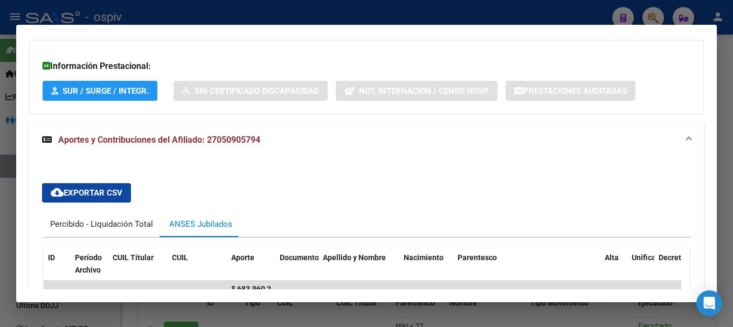
click at [125, 227] on div "Percibido - Liquidación Total" at bounding box center [101, 224] width 103 height 12
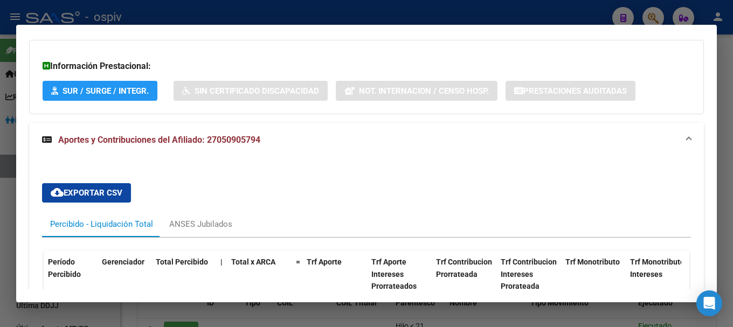
scroll to position [942, 0]
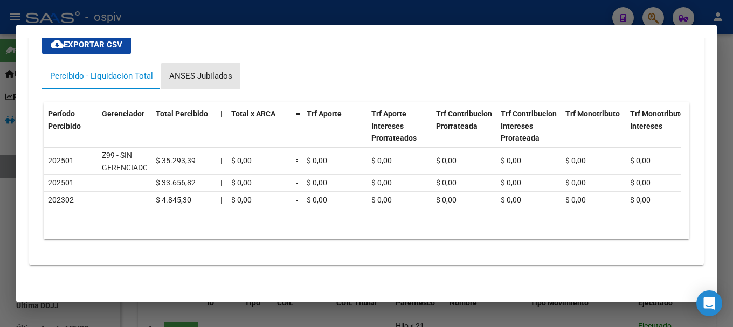
click at [207, 70] on div "ANSES Jubilados" at bounding box center [200, 76] width 63 height 12
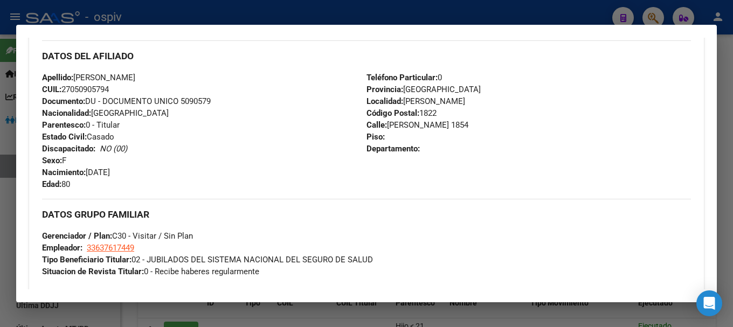
scroll to position [350, 0]
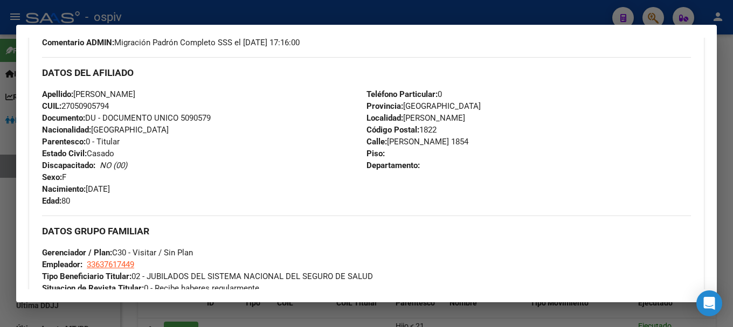
drag, startPoint x: 516, startPoint y: 148, endPoint x: 127, endPoint y: 111, distance: 390.7
click at [127, 111] on div "Apellido: ESPOSITO GABRIELA ALICIA CUIL: 27050905794 Documento: DU - DOCUMENTO …" at bounding box center [204, 147] width 324 height 119
copy span "27050905794"
drag, startPoint x: 74, startPoint y: 91, endPoint x: 182, endPoint y: 89, distance: 107.8
click at [182, 89] on div "Apellido: ESPOSITO GABRIELA ALICIA CUIL: 27050905794 Documento: DU - DOCUMENTO …" at bounding box center [204, 147] width 324 height 119
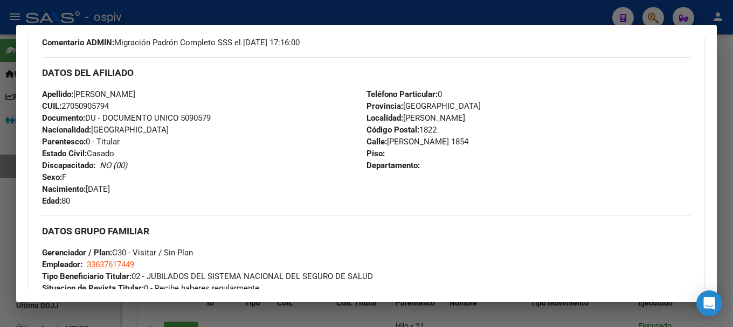
copy span "ESPOSITO GABRIELA ALICIA"
drag, startPoint x: 653, startPoint y: 14, endPoint x: 622, endPoint y: 19, distance: 32.2
click at [652, 15] on div at bounding box center [366, 163] width 733 height 327
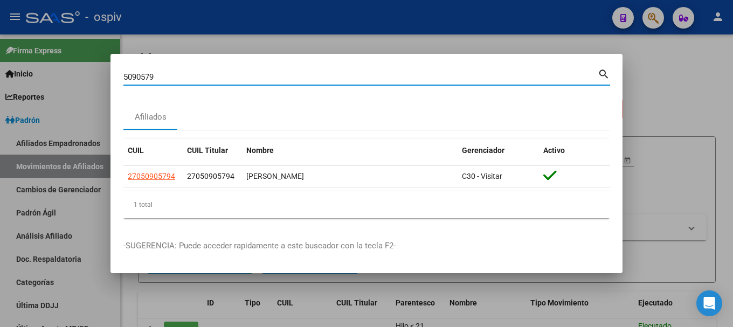
drag, startPoint x: 116, startPoint y: 68, endPoint x: 17, endPoint y: 67, distance: 99.7
click at [24, 66] on div "5090579 Buscar (apellido, dni, cuil, nro traspaso, cuit, obra social) search Af…" at bounding box center [366, 163] width 733 height 327
type input "18532906"
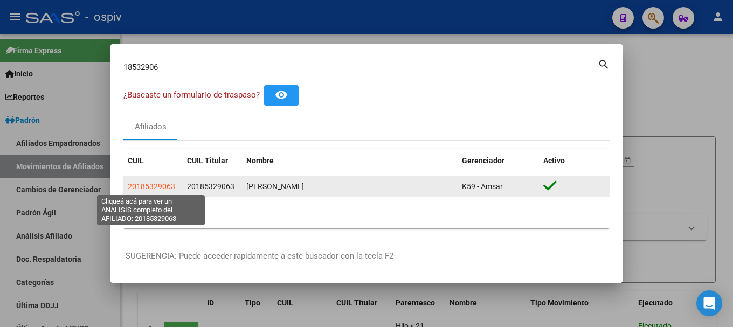
click at [145, 183] on span "20185329063" at bounding box center [151, 186] width 47 height 9
type textarea "20185329063"
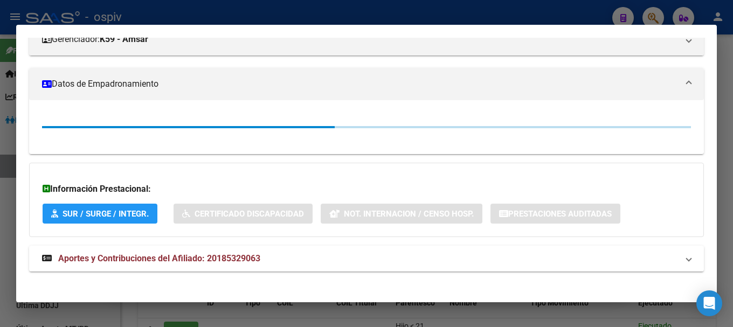
scroll to position [162, 0]
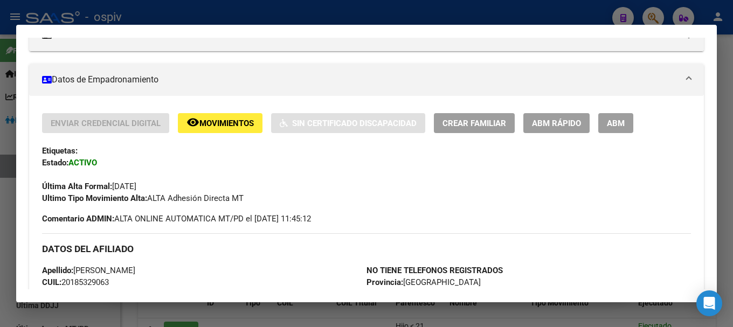
click at [650, 15] on div at bounding box center [366, 163] width 733 height 327
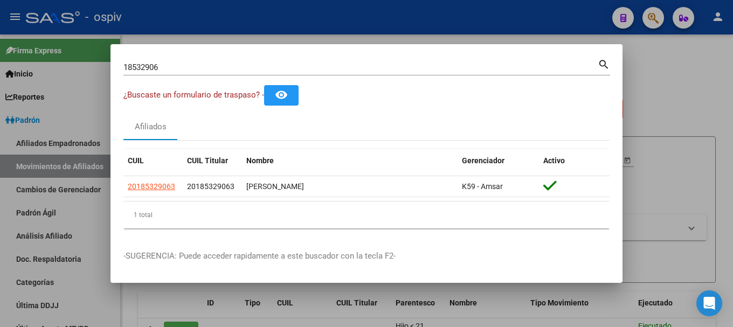
drag, startPoint x: 186, startPoint y: 75, endPoint x: 102, endPoint y: 57, distance: 86.4
click at [103, 57] on div "18532906 Buscar (apellido, dni, cuil, nro traspaso, cuit, obra social) search ¿…" at bounding box center [366, 163] width 733 height 327
click at [200, 88] on div "¿Buscaste un formulario de traspaso? - remove_red_eye" at bounding box center [366, 95] width 486 height 20
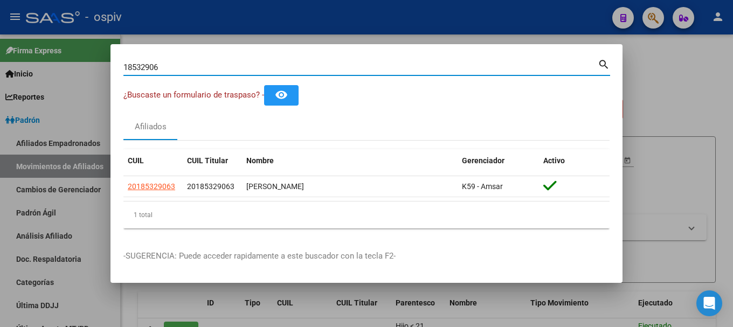
drag, startPoint x: 186, startPoint y: 71, endPoint x: 108, endPoint y: 62, distance: 78.6
click at [109, 62] on div "18532906 Buscar (apellido, dni, cuil, nro traspaso, cuit, obra social) search ¿…" at bounding box center [366, 163] width 733 height 327
type input "45994548"
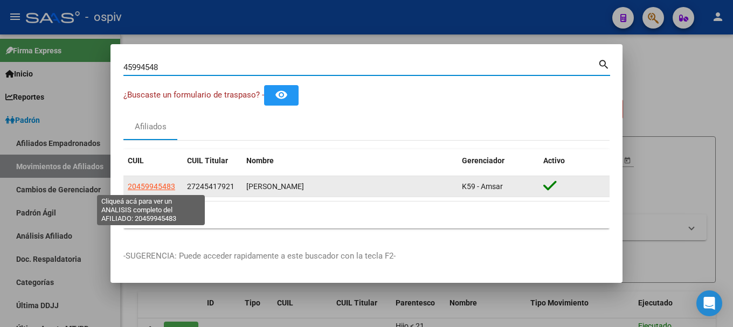
click at [158, 184] on span "20459945483" at bounding box center [151, 186] width 47 height 9
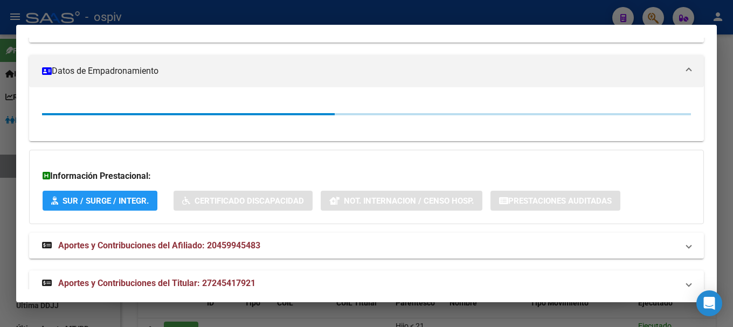
scroll to position [189, 0]
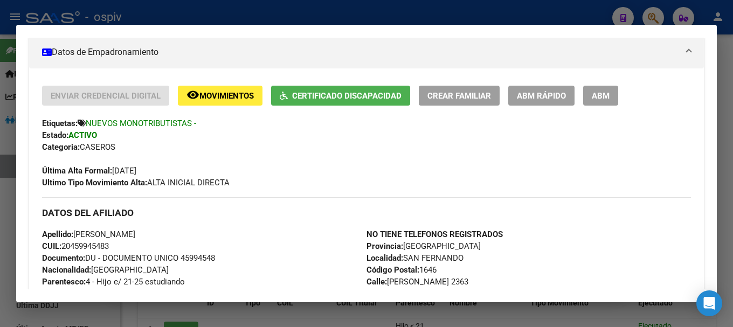
click at [347, 97] on span "Certificado Discapacidad" at bounding box center [346, 96] width 109 height 10
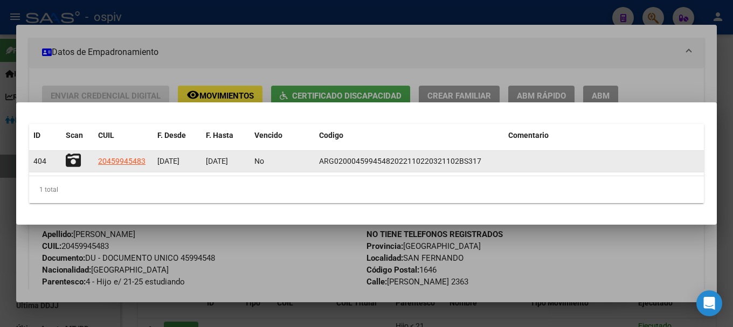
click at [71, 161] on icon at bounding box center [73, 160] width 15 height 15
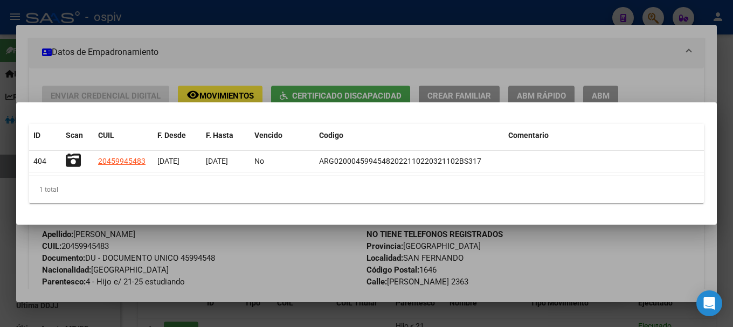
click at [218, 64] on div at bounding box center [366, 163] width 733 height 327
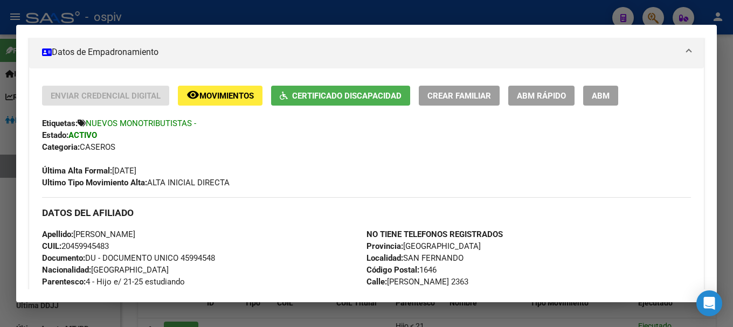
scroll to position [243, 0]
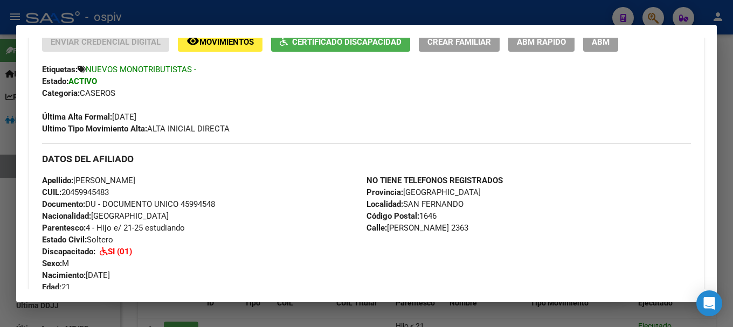
click at [357, 42] on span "Certificado Discapacidad" at bounding box center [346, 42] width 109 height 10
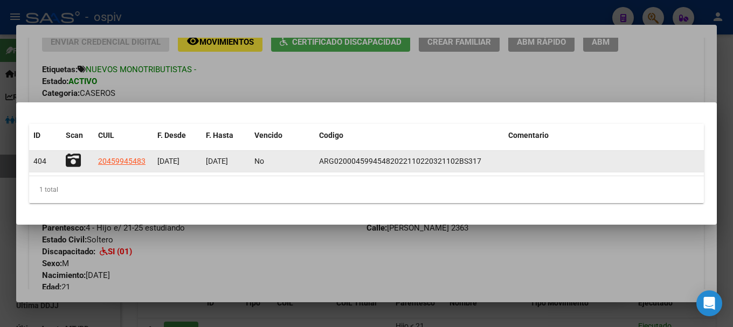
scroll to position [0, 1]
drag, startPoint x: 238, startPoint y: 160, endPoint x: 247, endPoint y: 160, distance: 9.2
click at [247, 160] on datatable-body-cell "17/02/2028" at bounding box center [225, 161] width 48 height 21
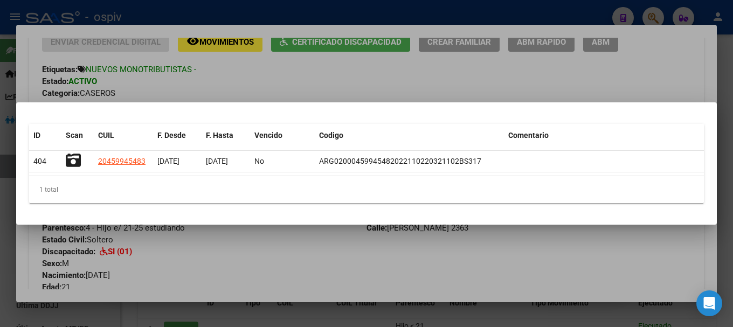
click at [179, 190] on div "1 total" at bounding box center [366, 189] width 674 height 27
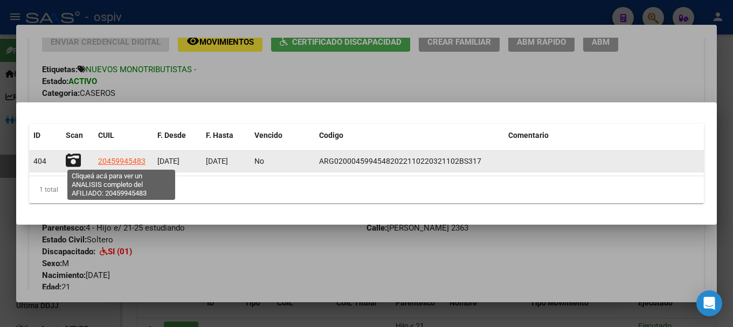
drag, startPoint x: 100, startPoint y: 159, endPoint x: 179, endPoint y: 150, distance: 79.7
click at [150, 159] on datatable-body-cell "20459945483" at bounding box center [123, 161] width 59 height 21
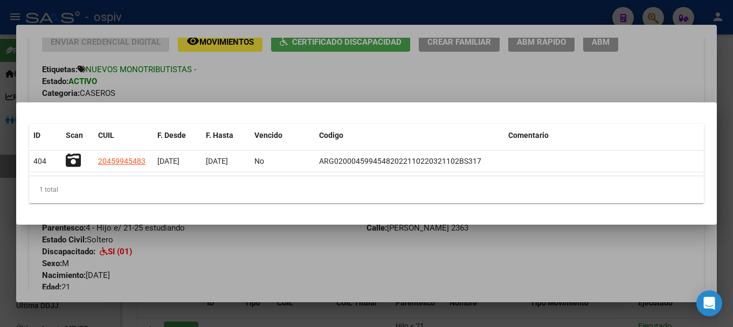
click at [326, 73] on div at bounding box center [366, 163] width 733 height 327
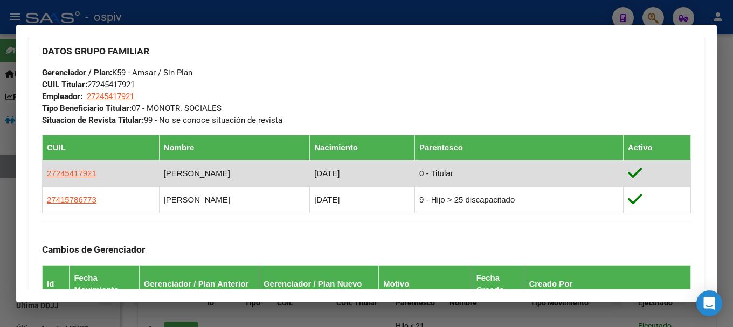
scroll to position [506, 0]
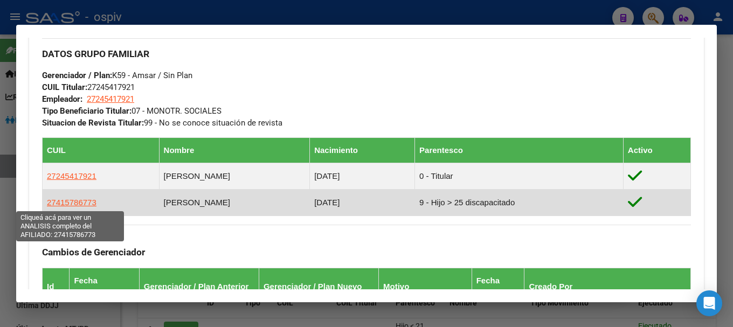
click at [75, 202] on span "27415786773" at bounding box center [72, 202] width 50 height 9
type textarea "27415786773"
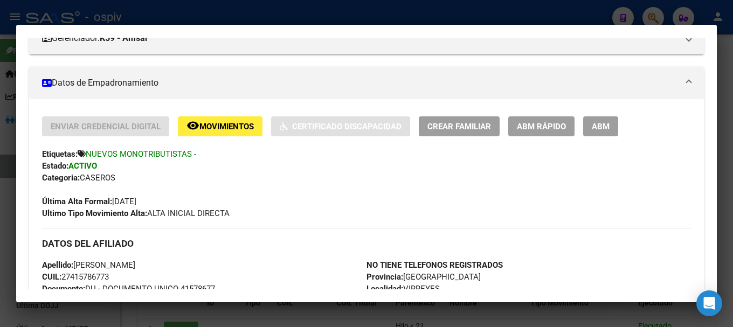
scroll to position [162, 0]
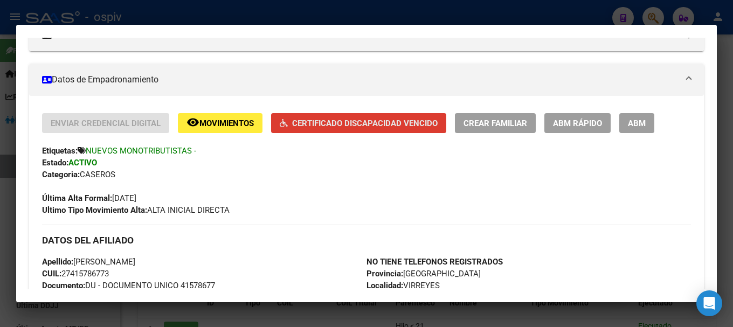
click at [345, 124] on span "Certificado Discapacidad Vencido" at bounding box center [364, 124] width 145 height 10
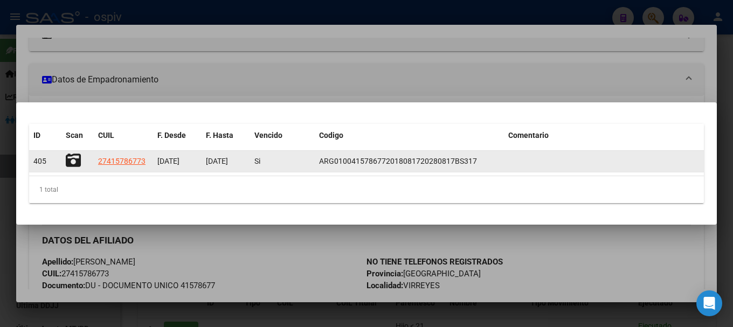
click at [72, 161] on icon at bounding box center [73, 160] width 15 height 15
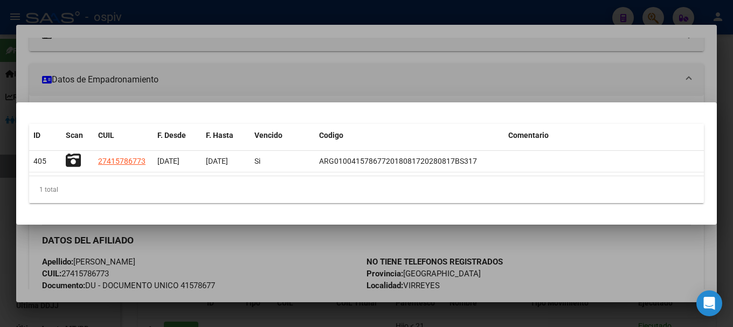
click at [460, 81] on div at bounding box center [366, 163] width 733 height 327
